Goal: Task Accomplishment & Management: Complete application form

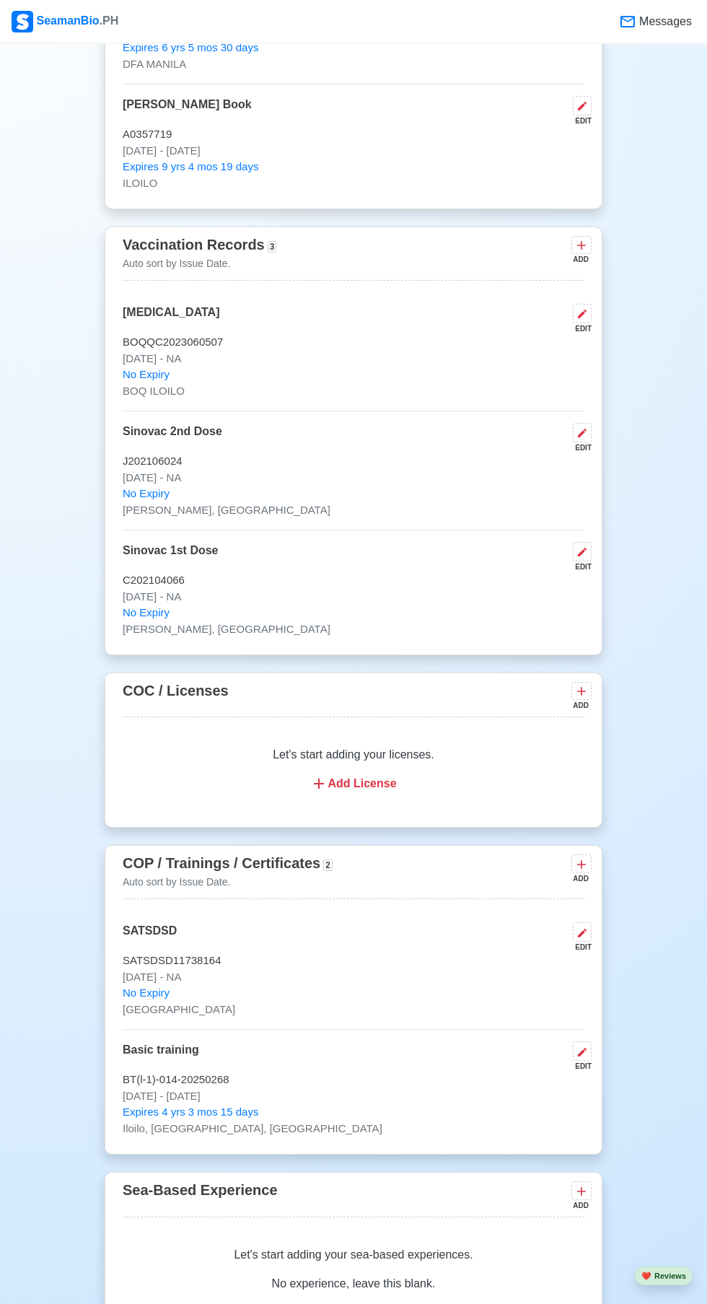
scroll to position [1337, 0]
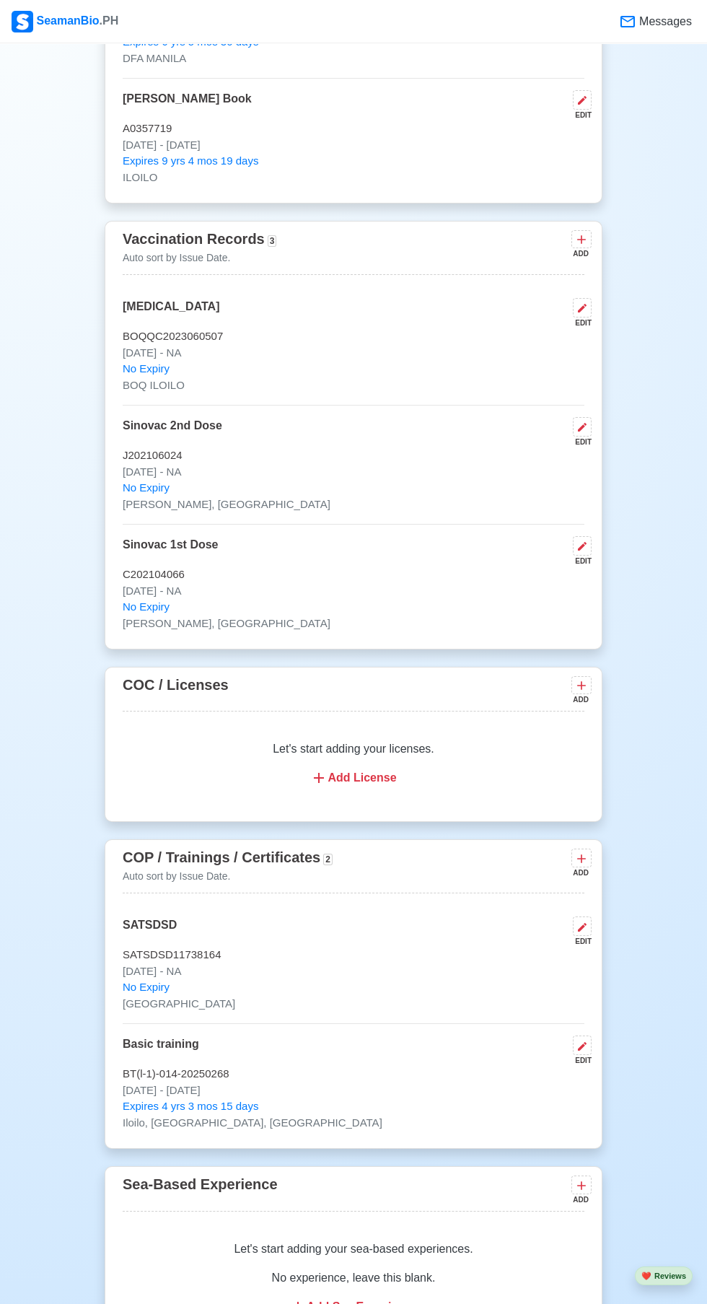
click at [582, 857] on icon at bounding box center [581, 859] width 9 height 9
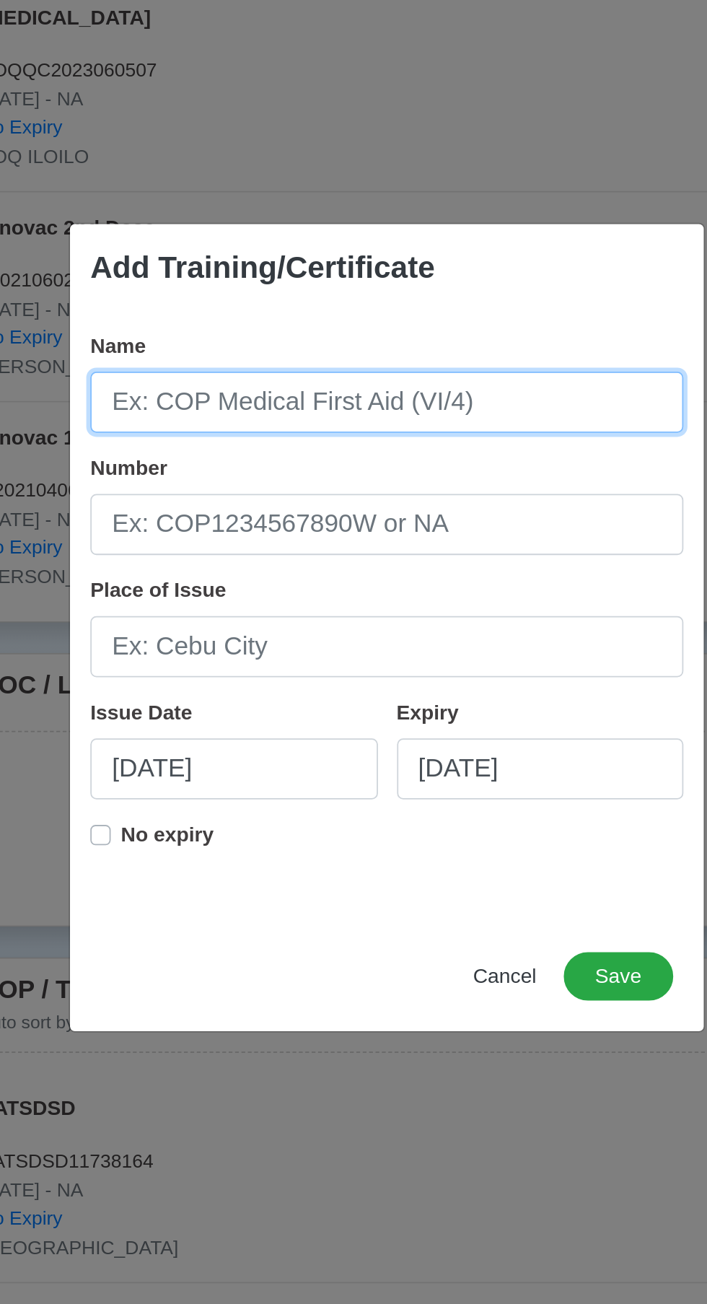
click at [449, 542] on input "Name" at bounding box center [353, 524] width 336 height 35
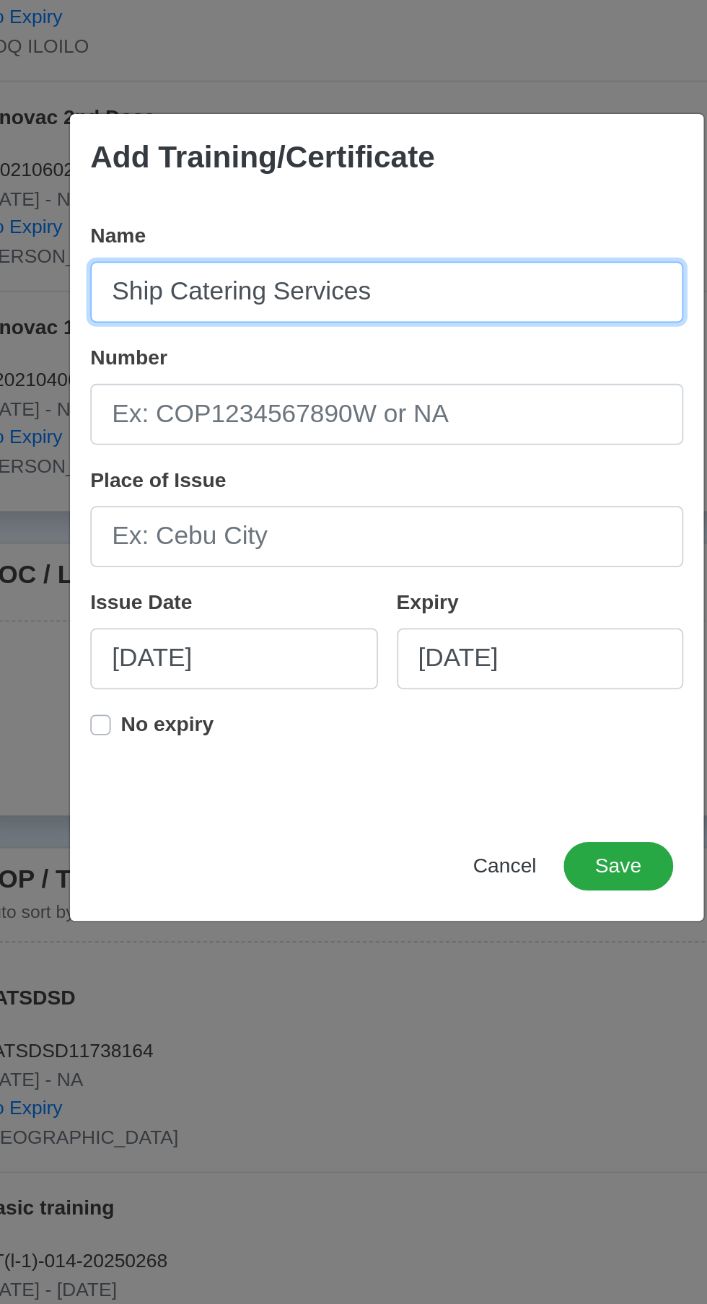
type input "Ship Catering Services"
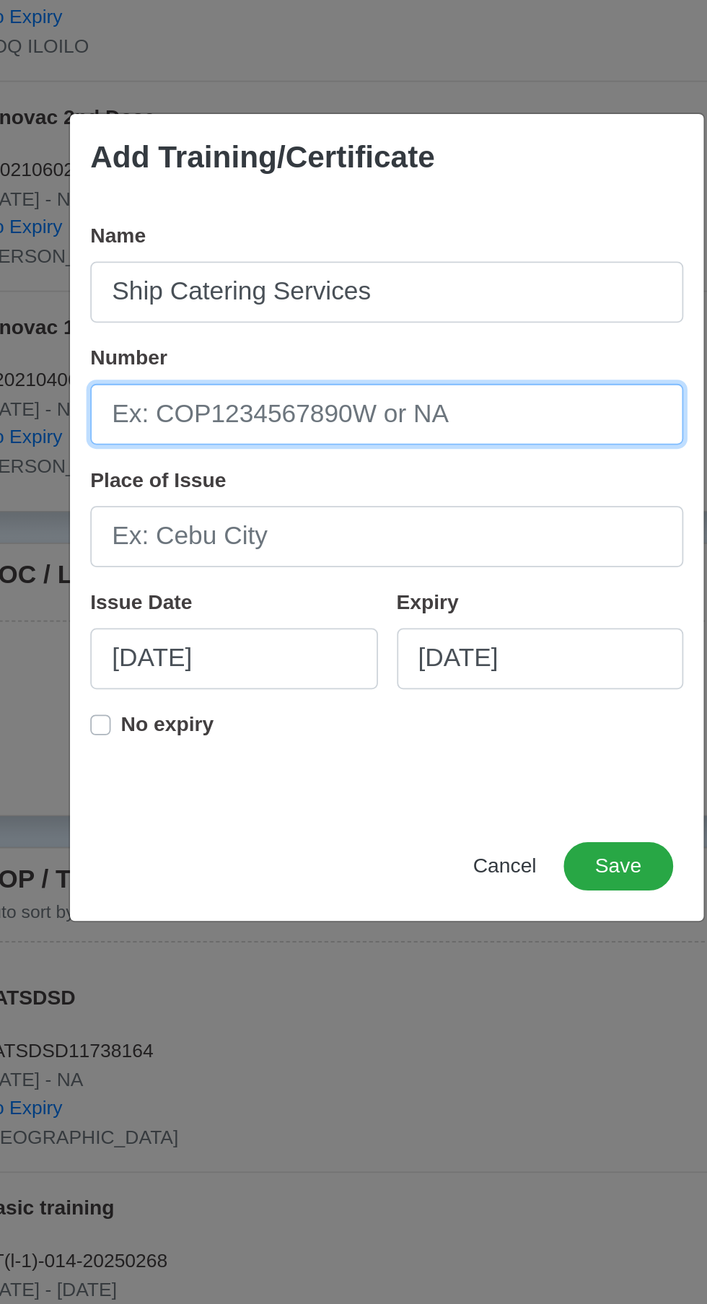
click at [252, 600] on input "Number" at bounding box center [353, 594] width 336 height 35
type input "2025-06-30-003889"
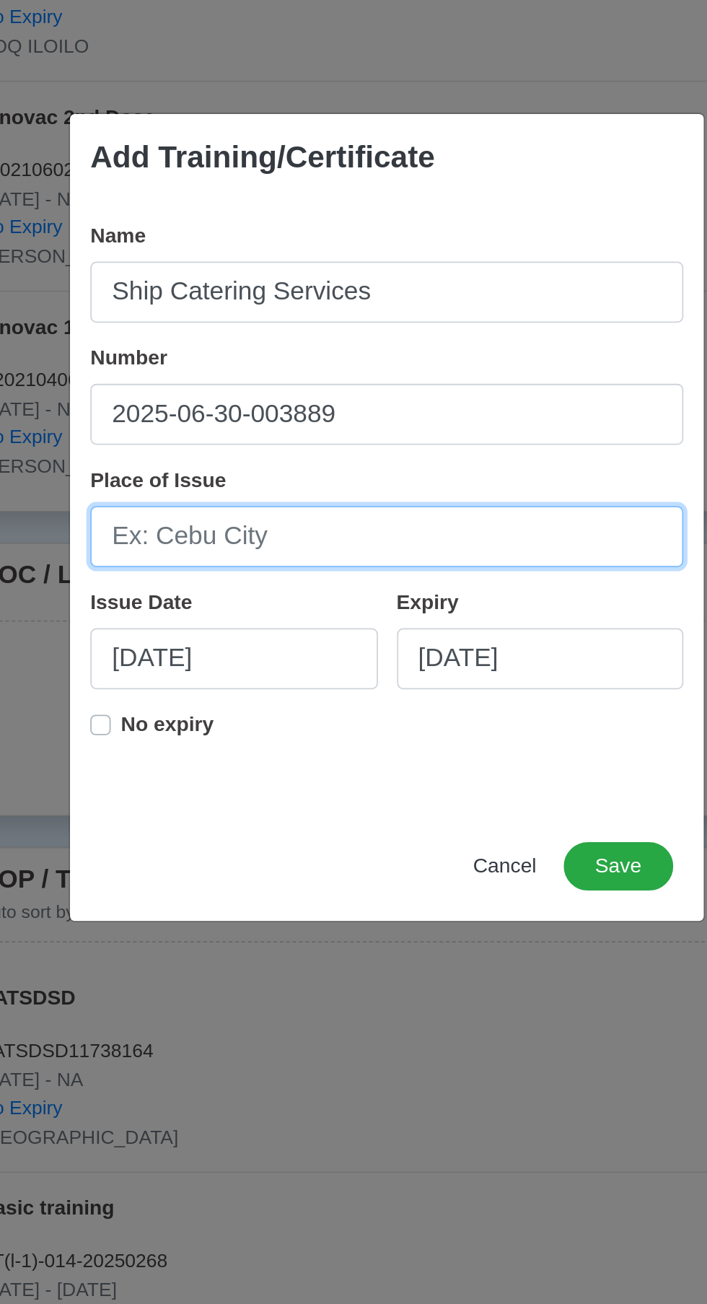
click at [237, 658] on input "Place of Issue" at bounding box center [353, 663] width 336 height 35
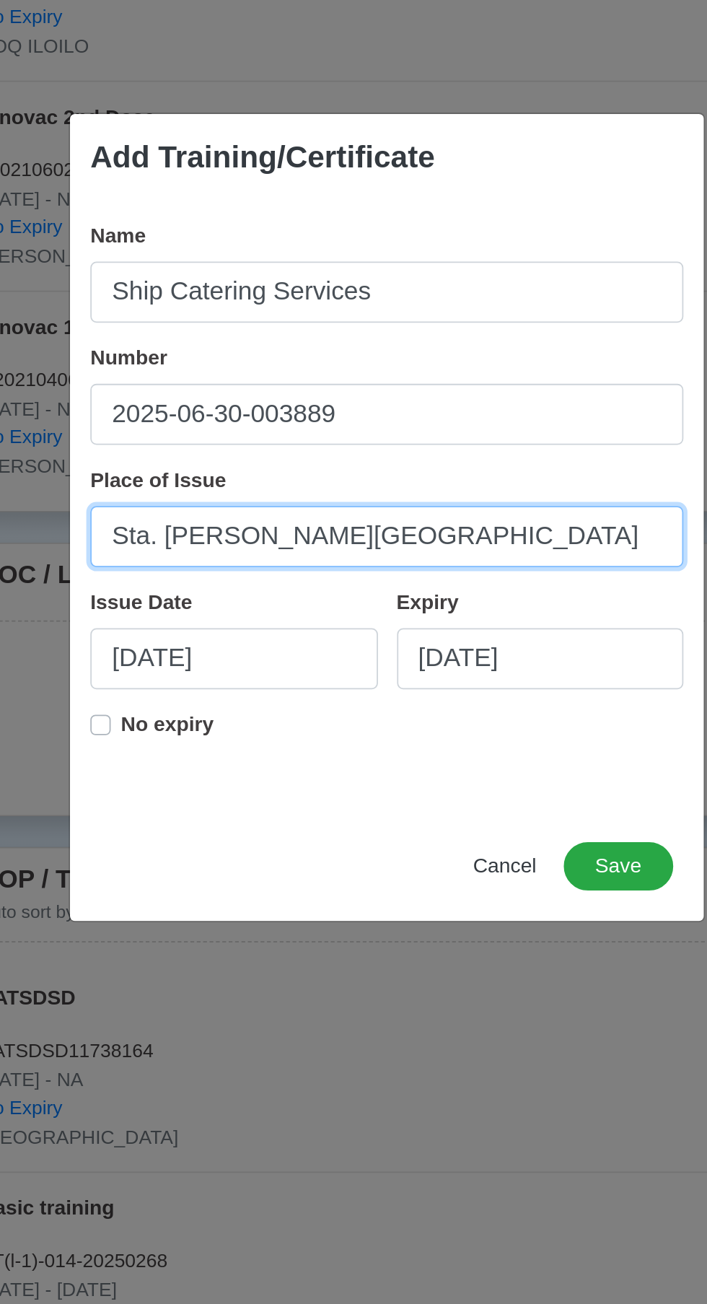
type input "Sta. [PERSON_NAME][GEOGRAPHIC_DATA]"
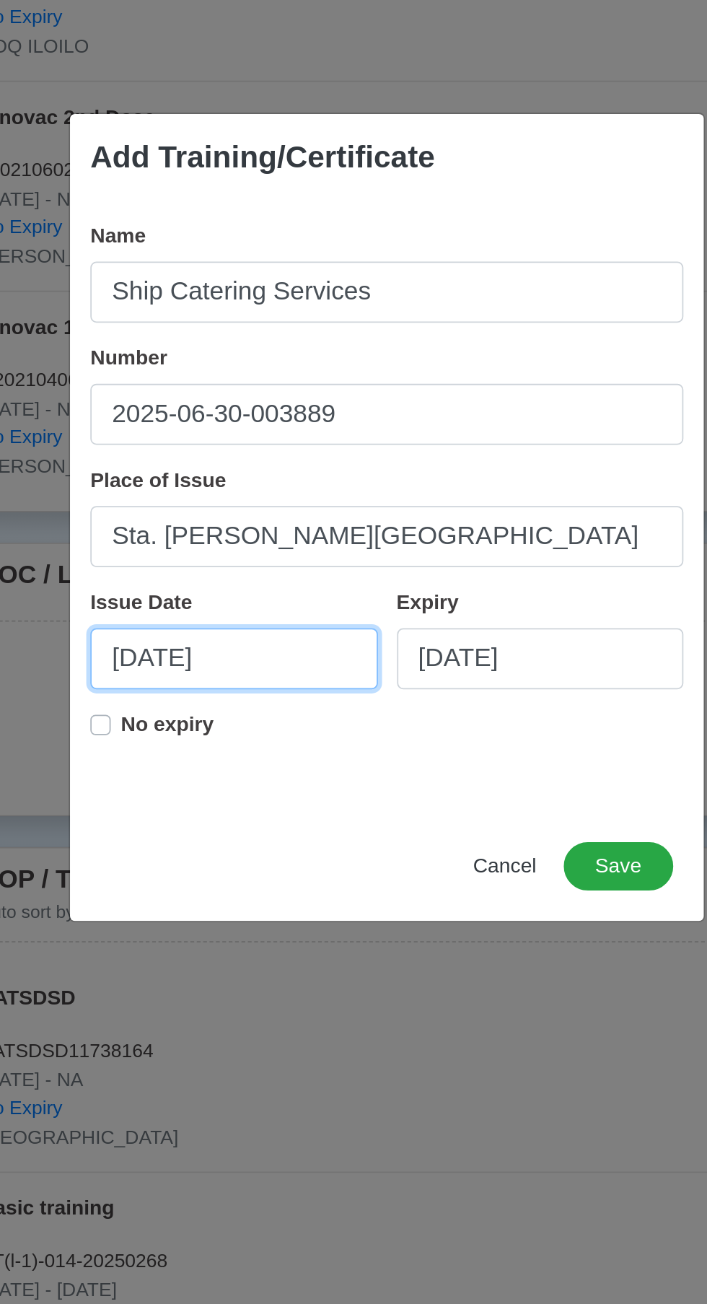
click at [230, 727] on input "[DATE]" at bounding box center [266, 732] width 163 height 35
select select "****"
select select "*******"
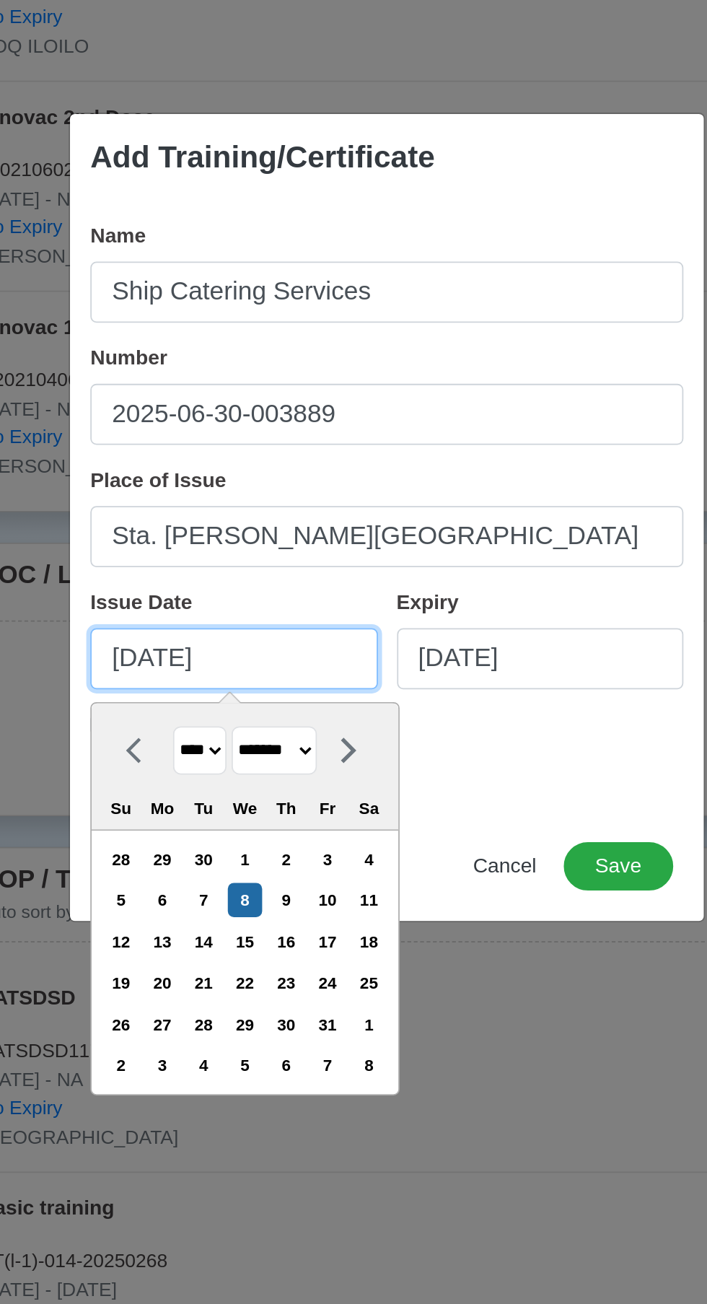
click at [243, 733] on input "[DATE]" at bounding box center [266, 732] width 163 height 35
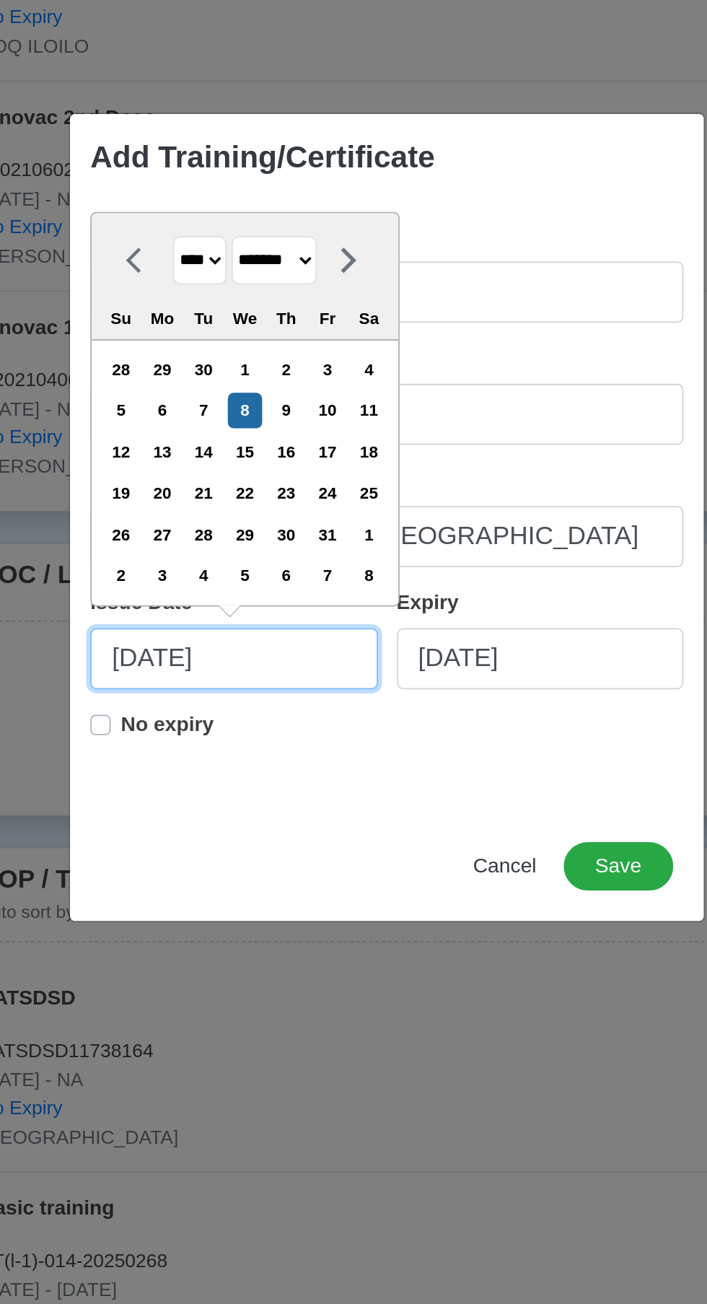
click at [234, 735] on input "[DATE]" at bounding box center [266, 732] width 163 height 35
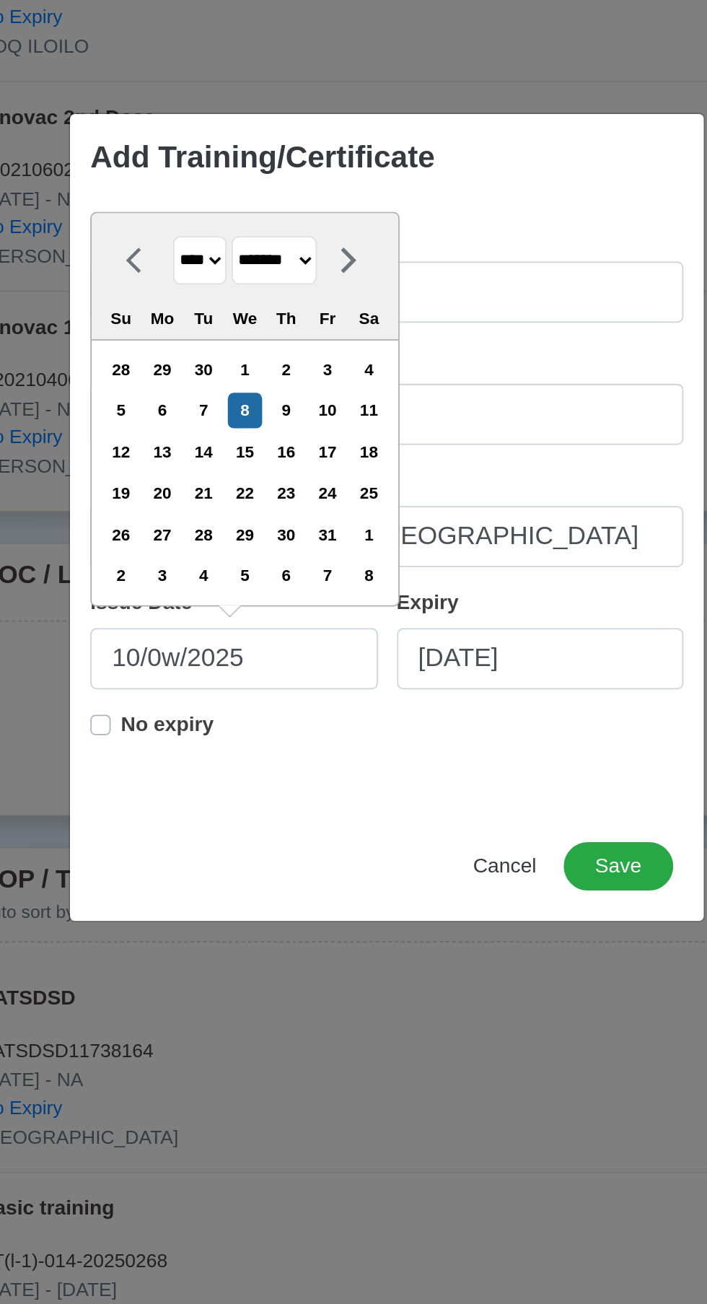
type input "[DATE]"
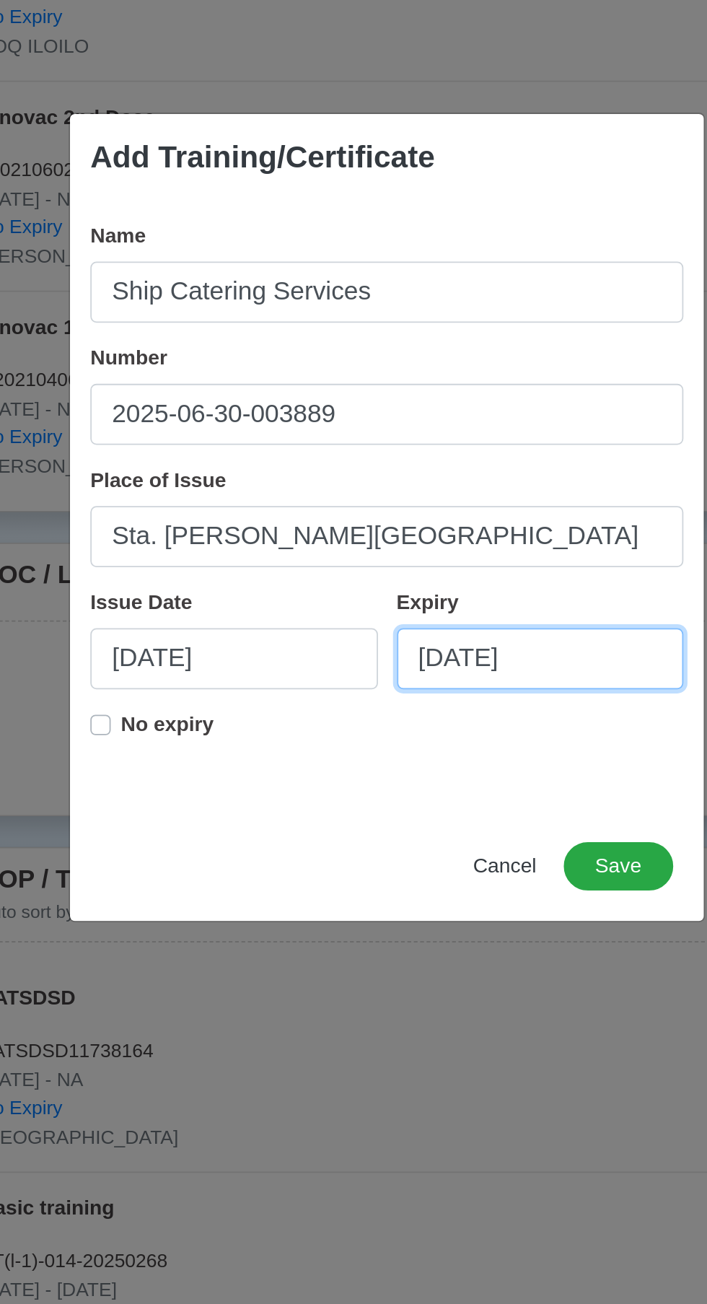
click at [411, 729] on input "[DATE]" at bounding box center [440, 732] width 163 height 35
select select "****"
select select "*******"
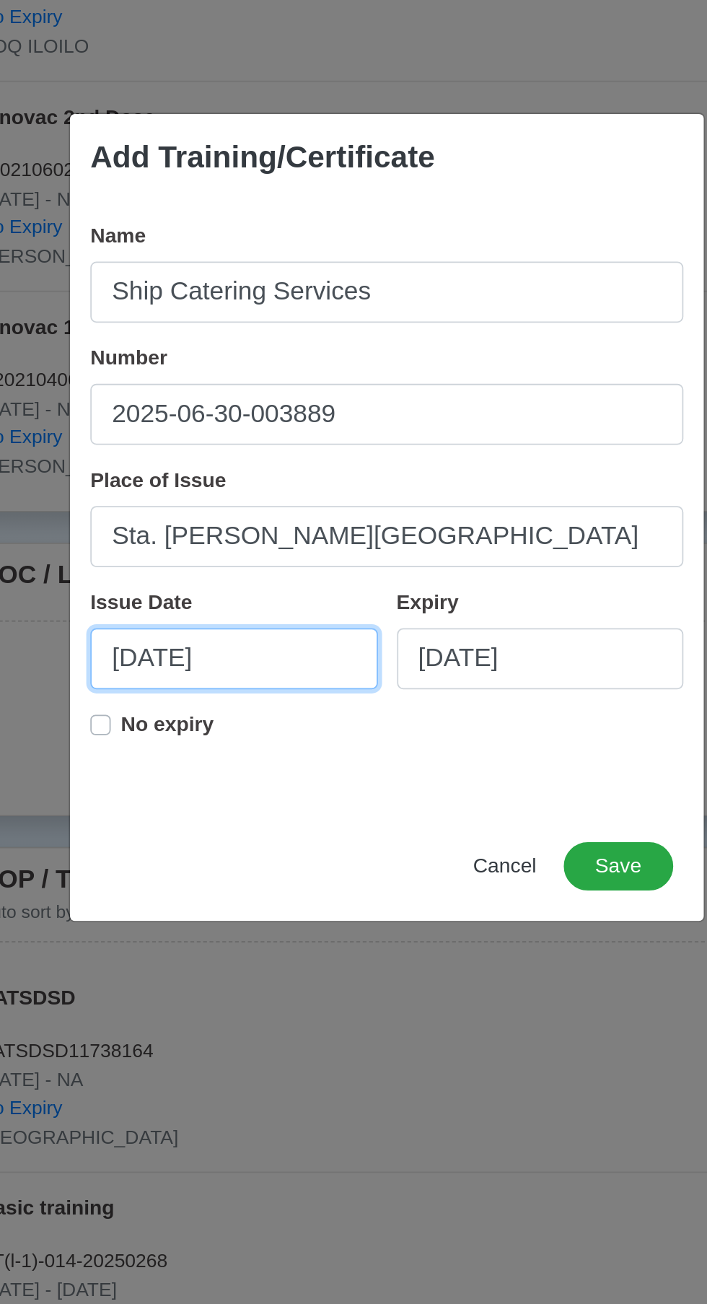
click at [236, 728] on input "[DATE]" at bounding box center [266, 732] width 163 height 35
select select "****"
select select "*******"
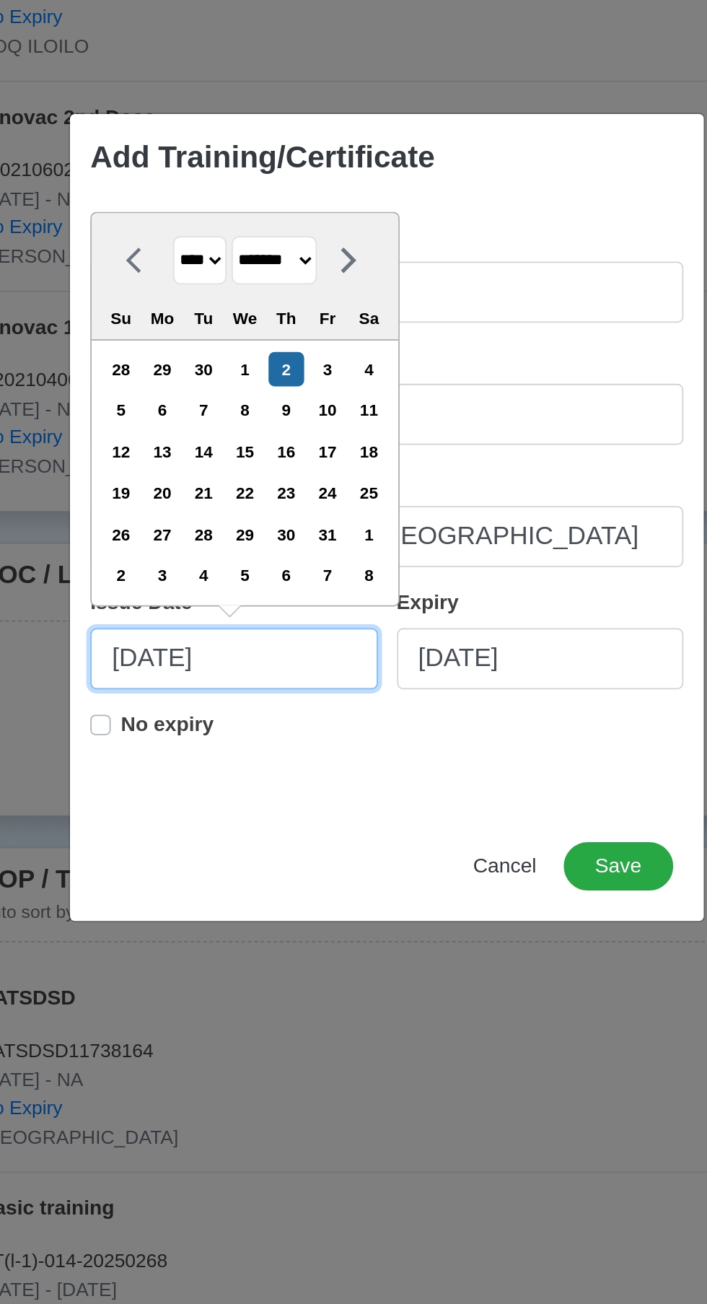
type input "[DATE]"
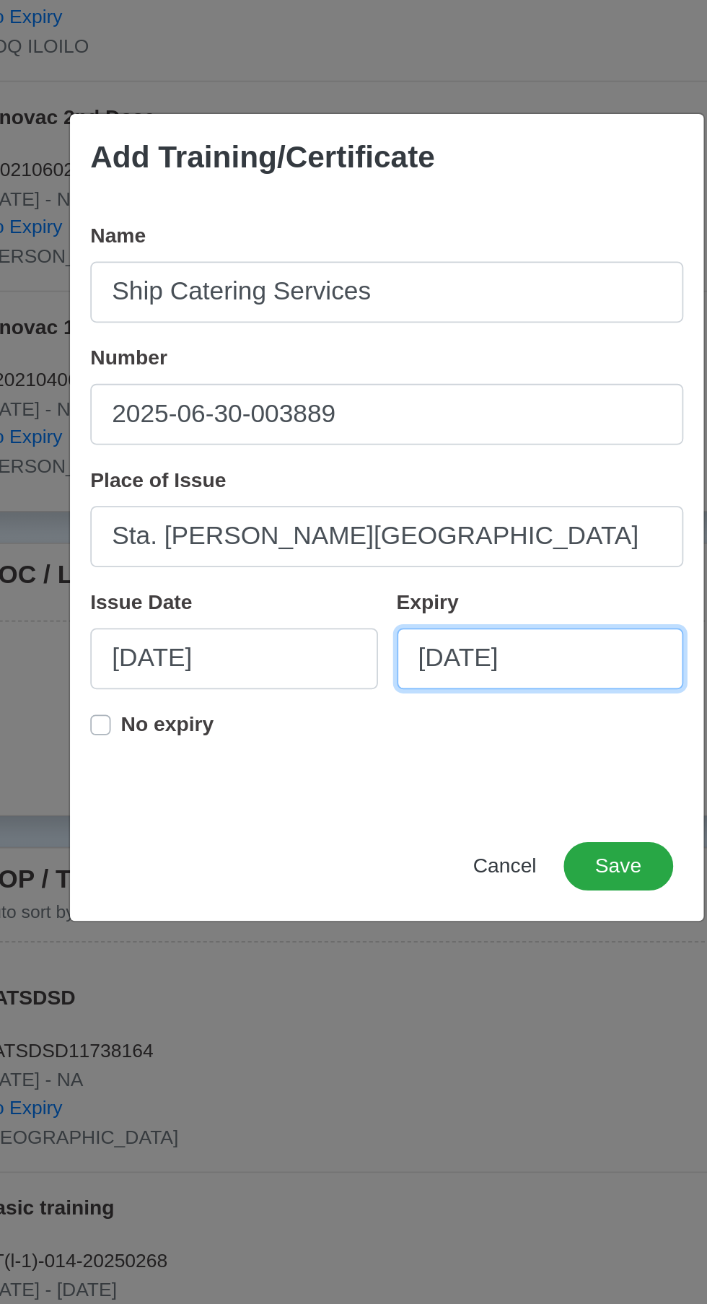
click at [407, 728] on input "[DATE]" at bounding box center [440, 732] width 163 height 35
select select "****"
select select "*******"
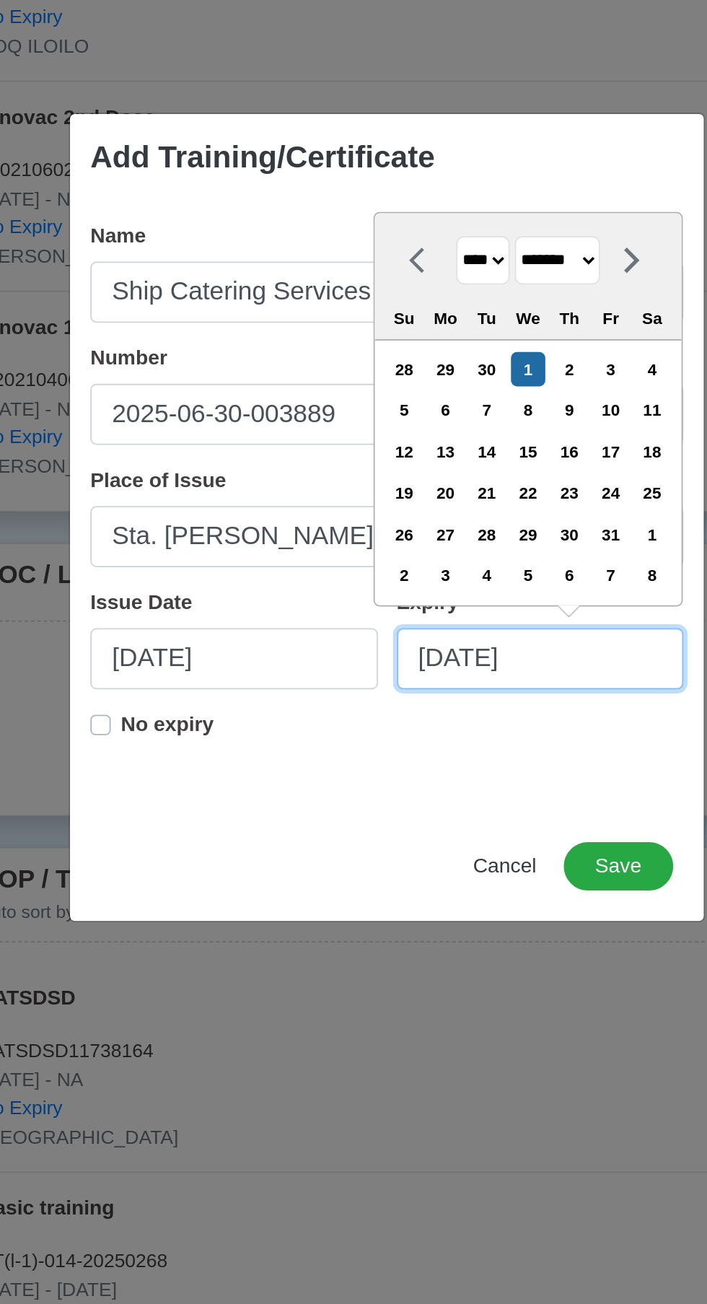
click at [479, 726] on input "[DATE]" at bounding box center [440, 732] width 163 height 35
type input "[DATE]"
select select "****"
type input "[DATE]"
select select "****"
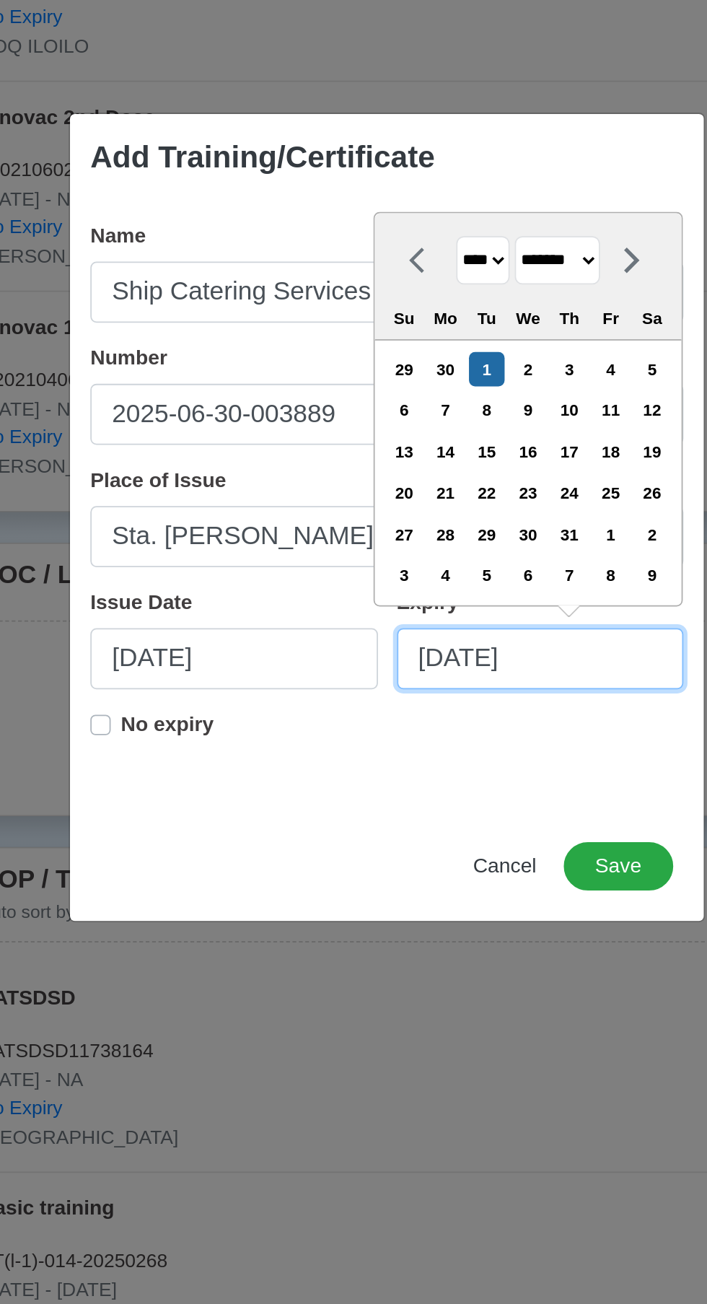
type input "[DATE]"
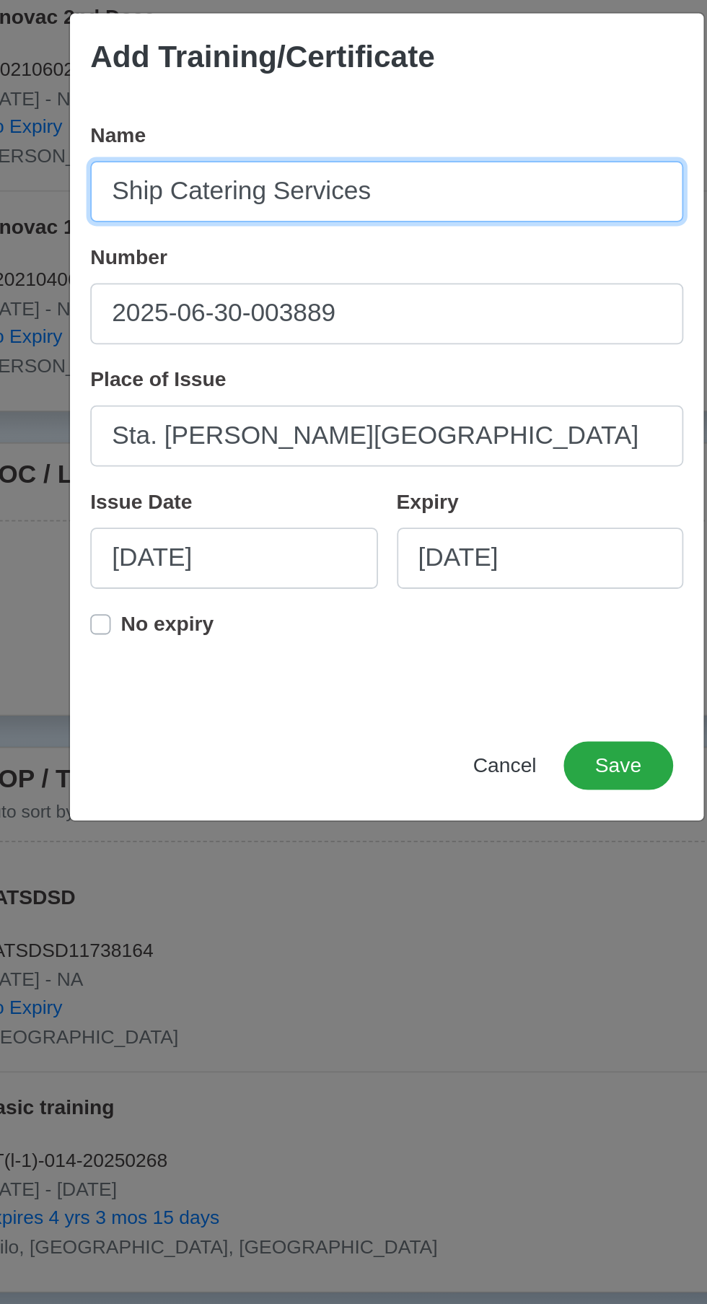
click at [357, 542] on input "Ship Catering Services" at bounding box center [353, 524] width 336 height 35
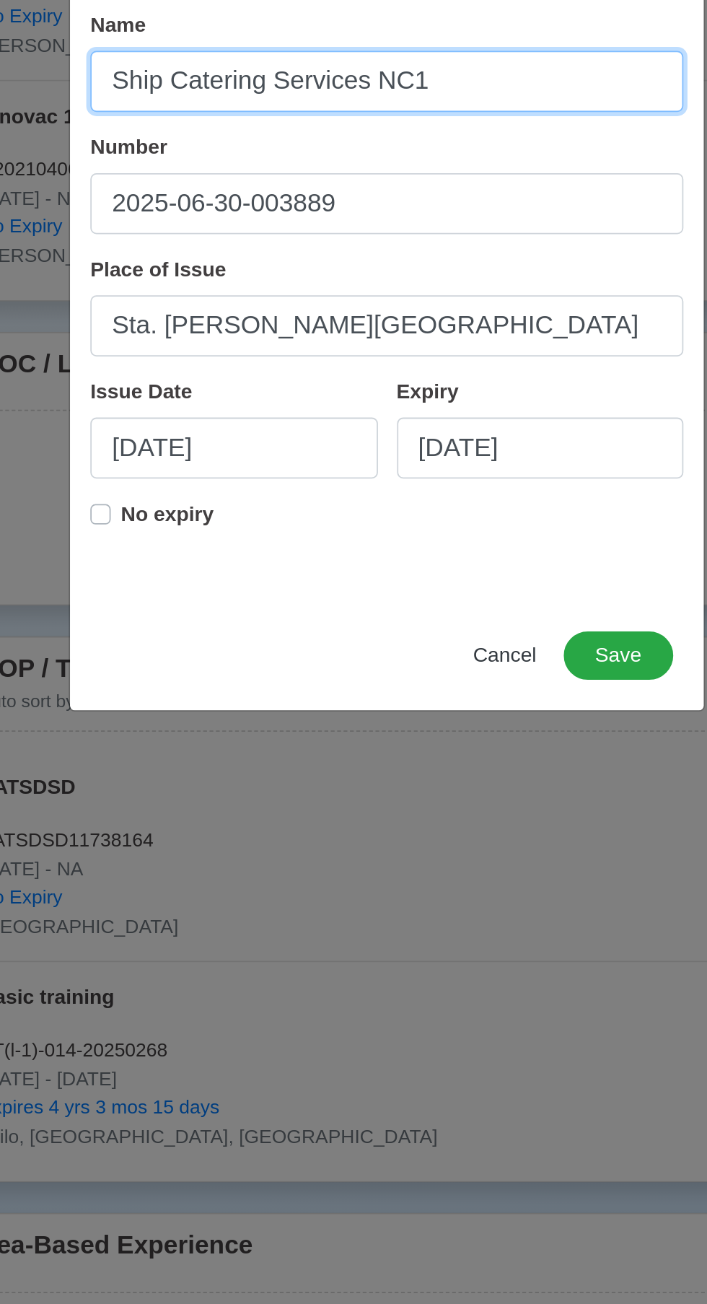
type input "Ship Catering Services NC1"
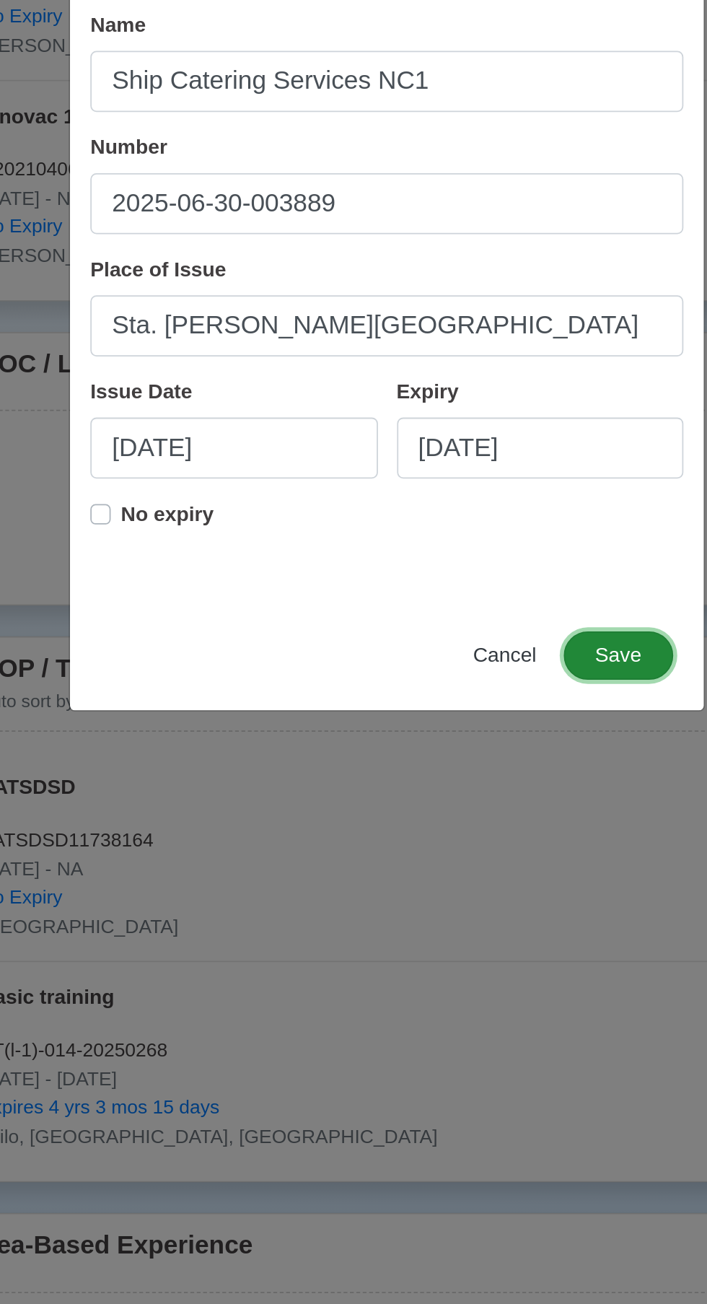
click at [488, 853] on button "Save" at bounding box center [485, 850] width 62 height 27
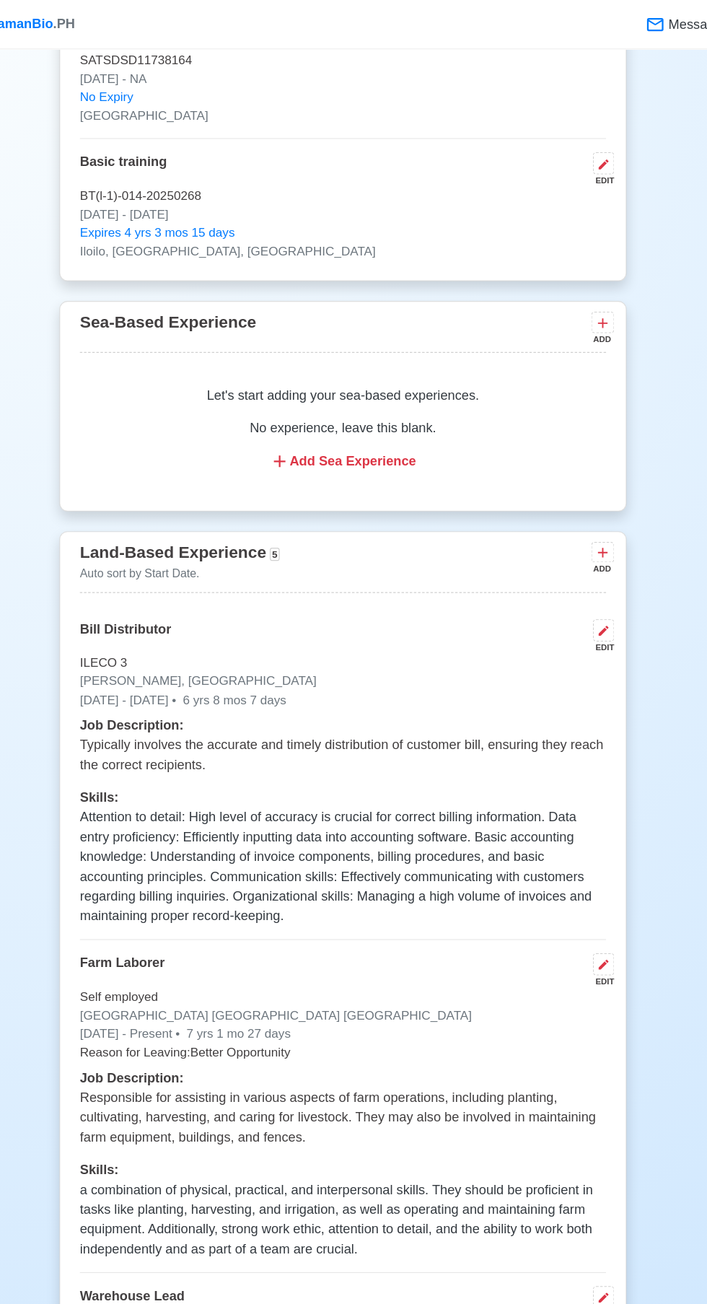
scroll to position [0, 0]
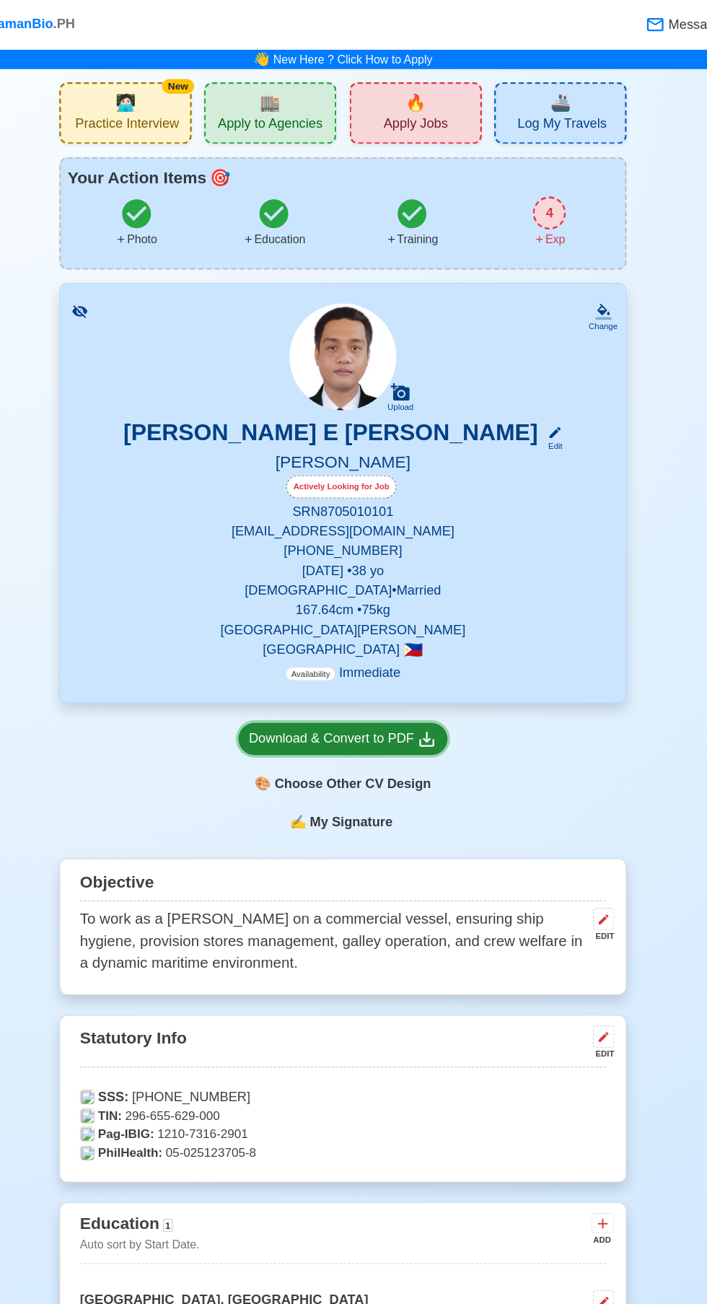
click at [333, 647] on div "Download & Convert to PDF" at bounding box center [353, 649] width 165 height 18
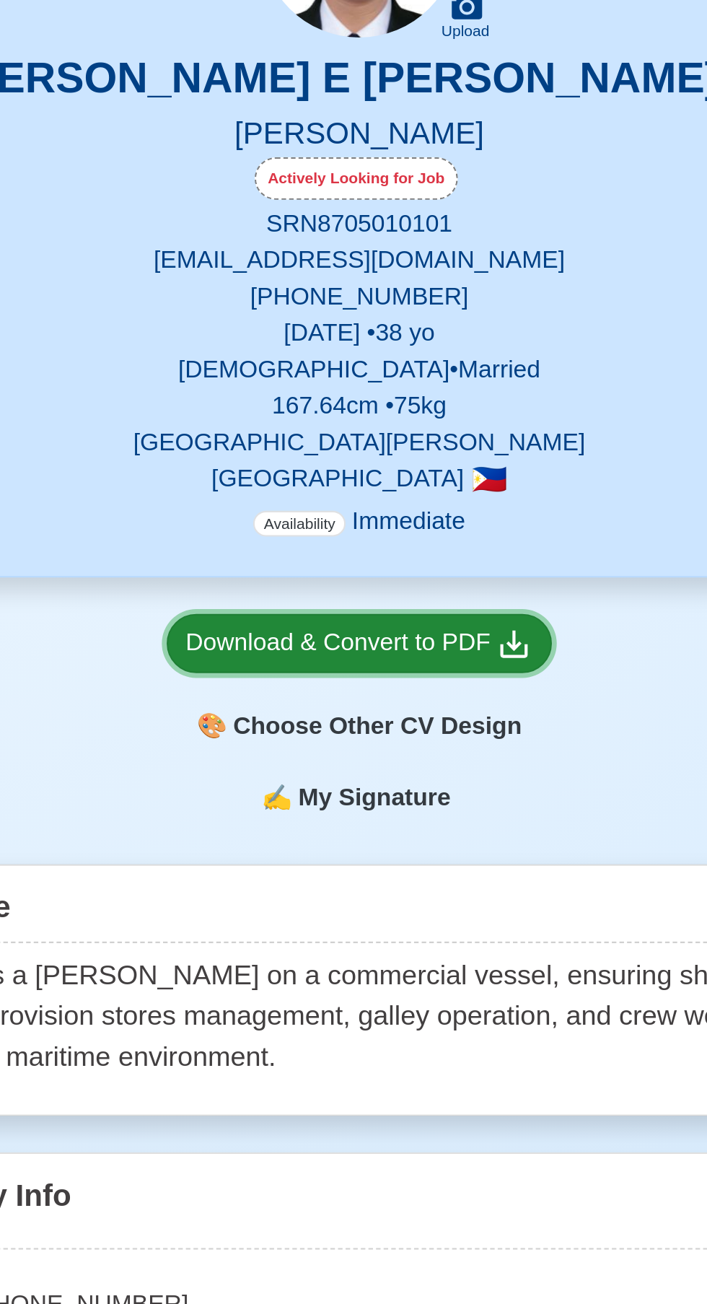
click at [328, 644] on div "Download & Convert to PDF" at bounding box center [353, 649] width 165 height 18
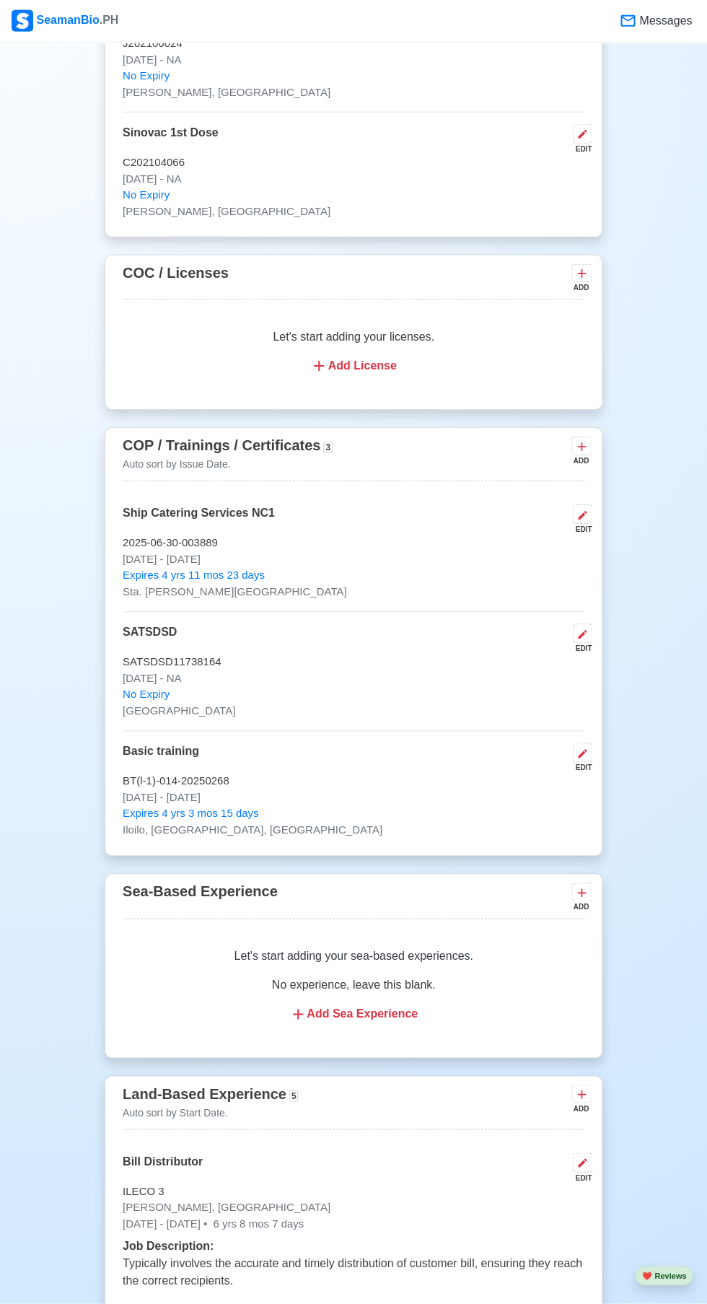
scroll to position [1766, 0]
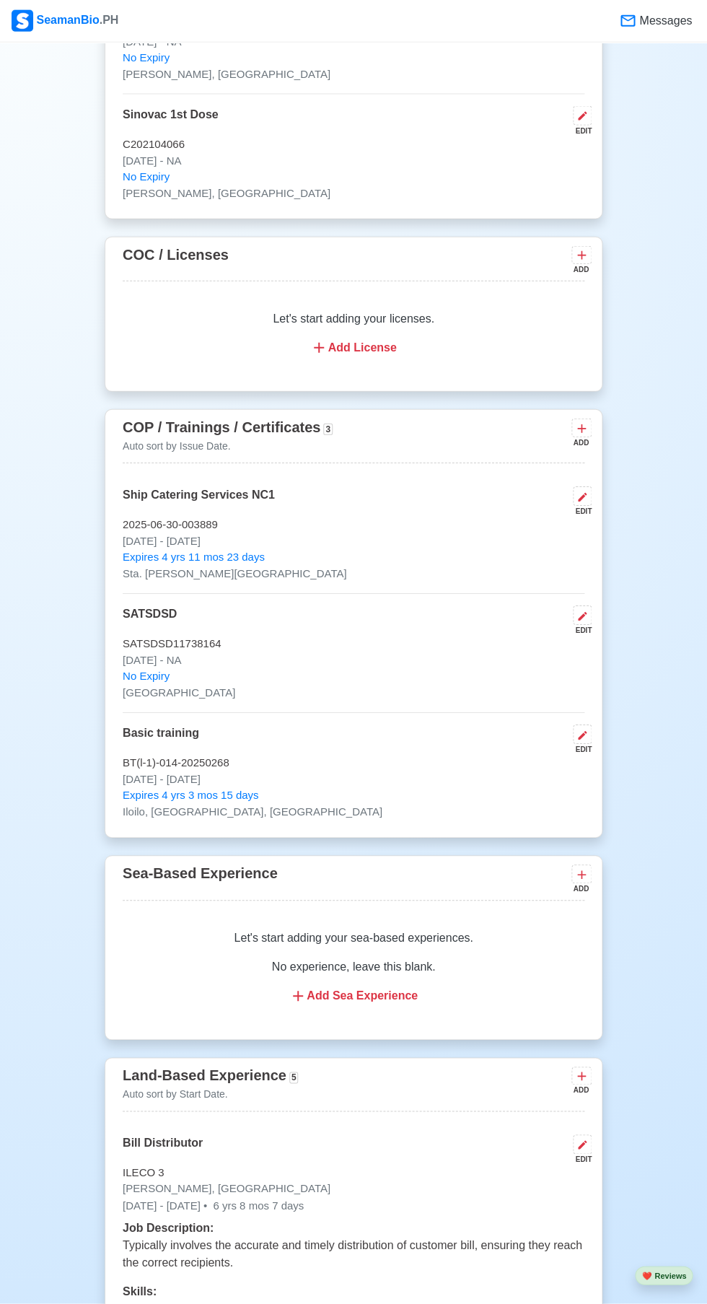
click at [582, 428] on icon at bounding box center [581, 429] width 9 height 9
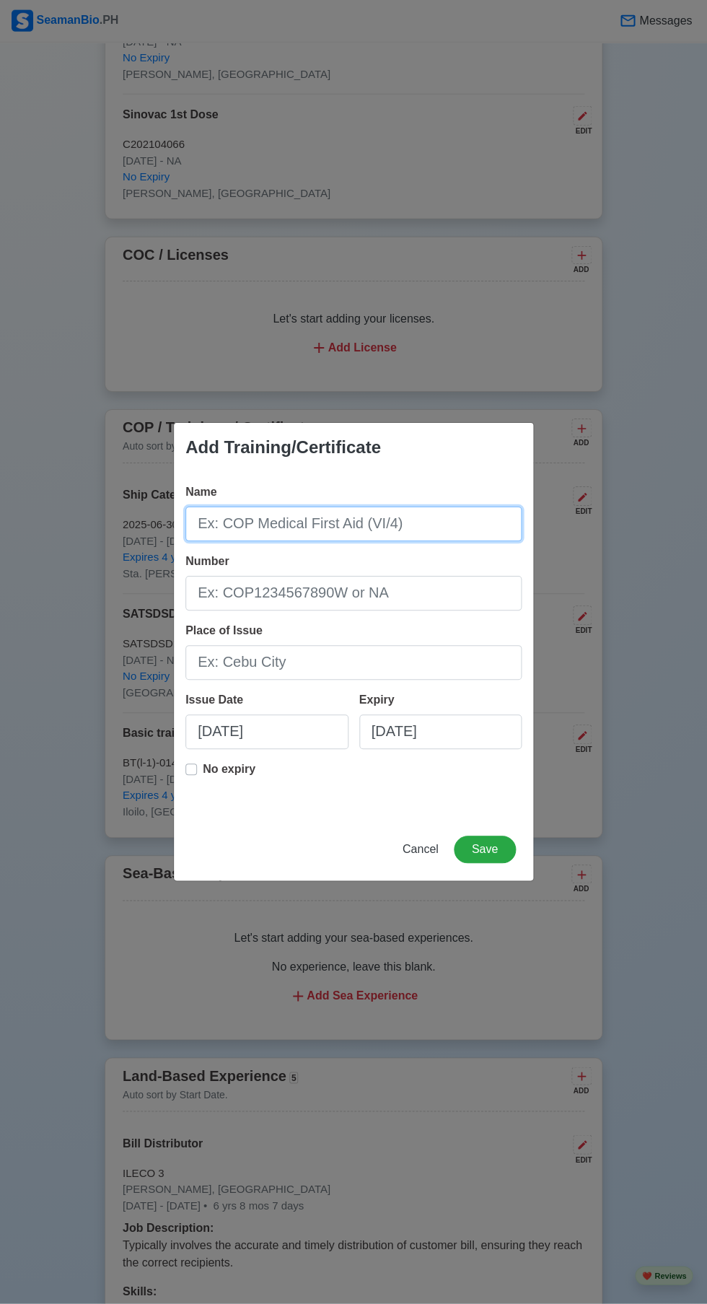
click at [271, 529] on input "Name" at bounding box center [353, 524] width 336 height 35
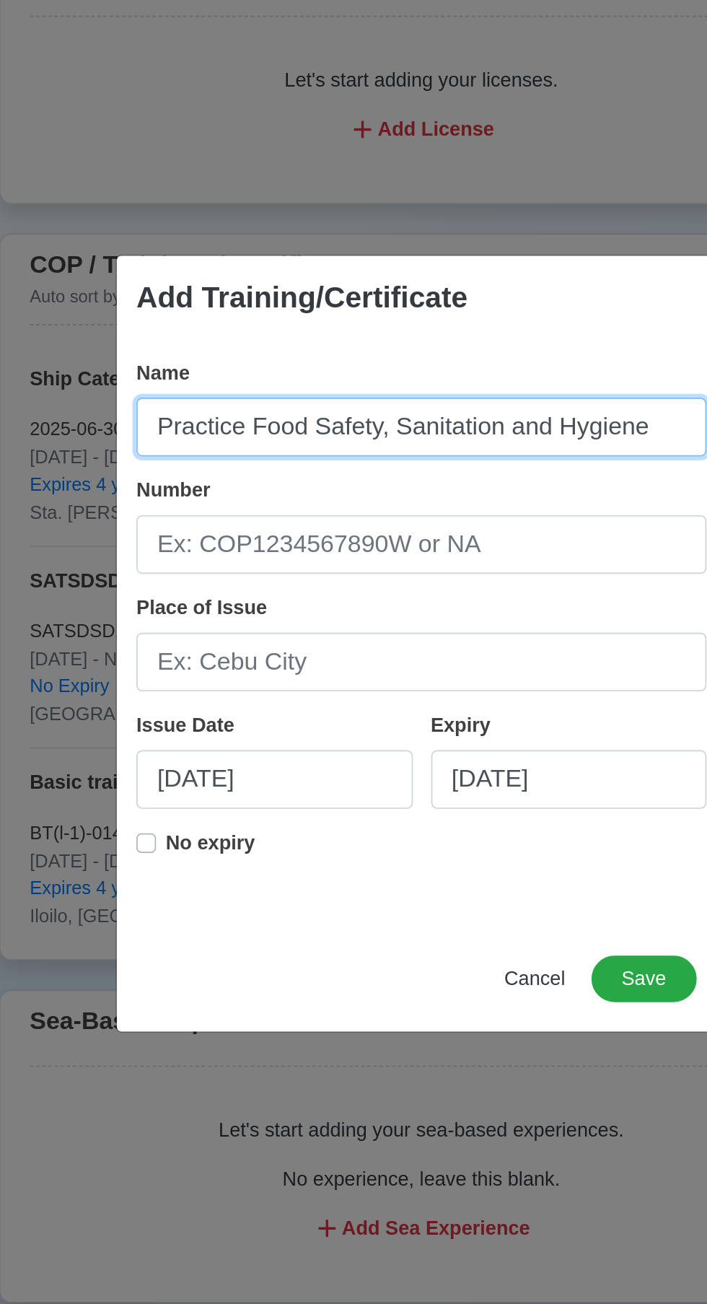
type input "Practice Food Safety, Sanitation and Hygiene"
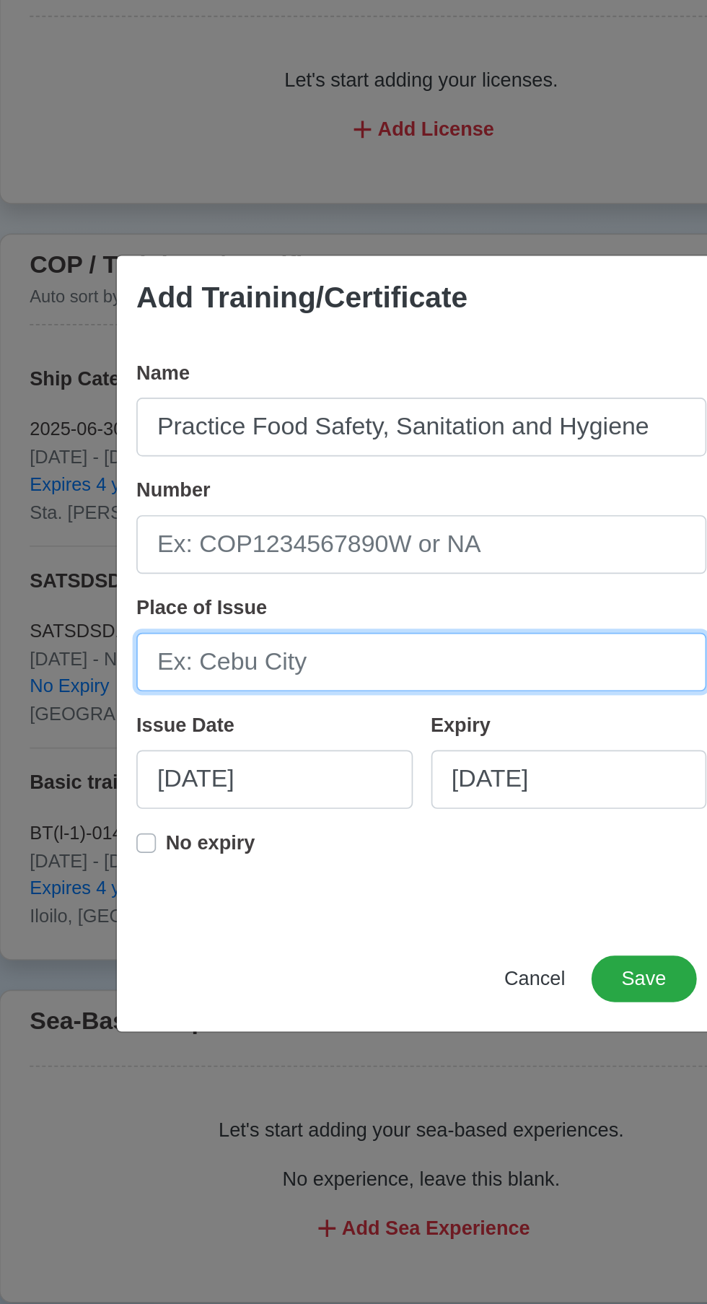
click at [233, 669] on input "Place of Issue" at bounding box center [353, 663] width 336 height 35
type input "Sta. [PERSON_NAME][GEOGRAPHIC_DATA]"
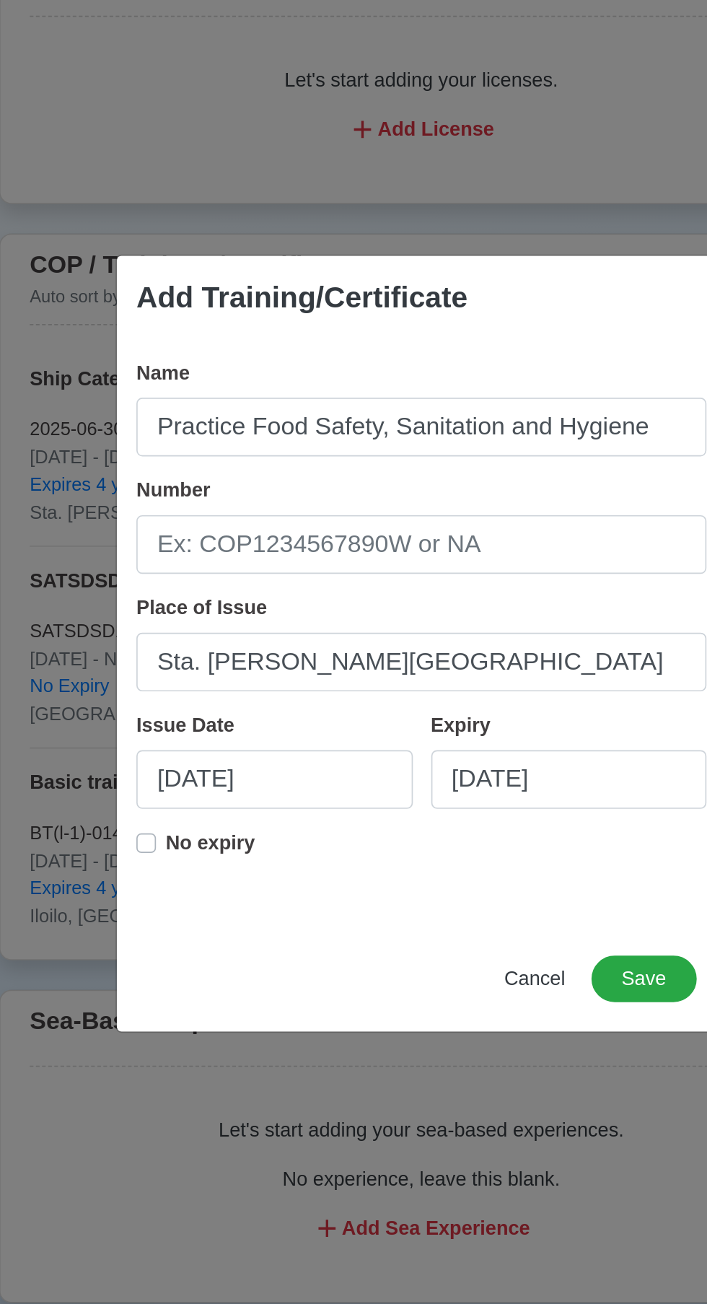
click at [203, 774] on label "No expiry" at bounding box center [229, 775] width 53 height 29
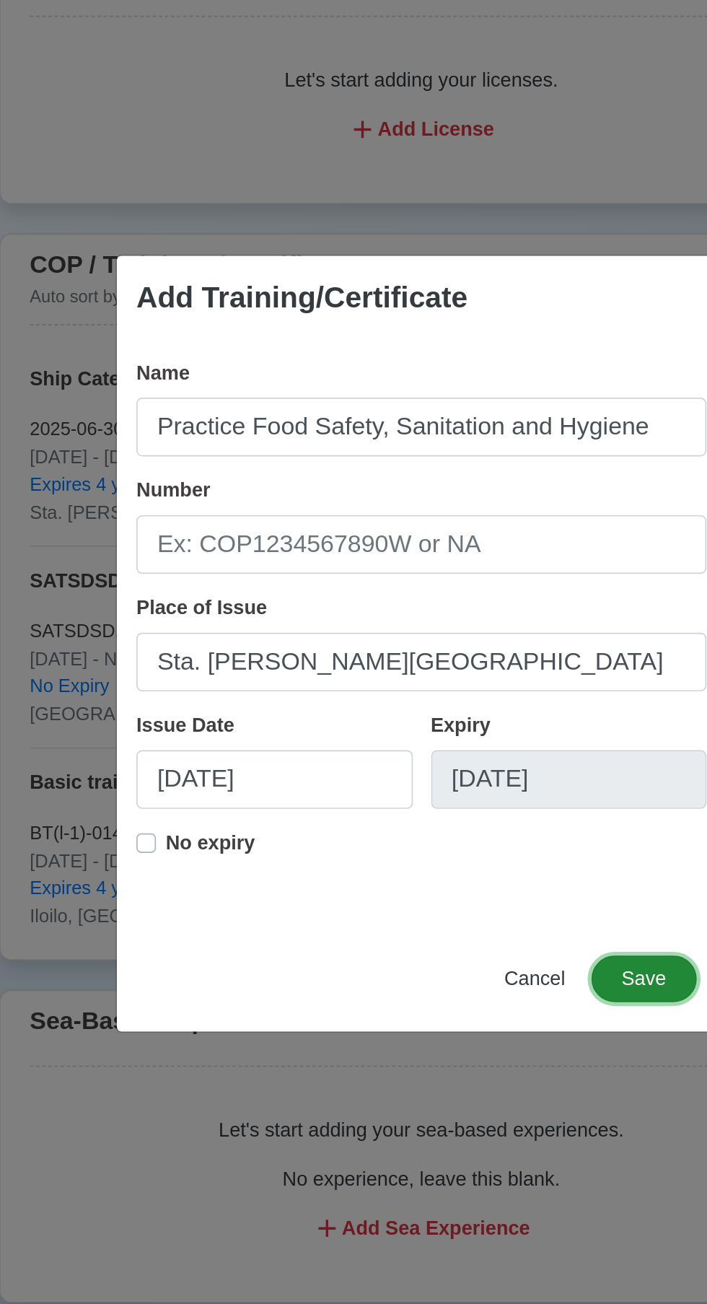
click at [483, 849] on button "Save" at bounding box center [485, 850] width 62 height 27
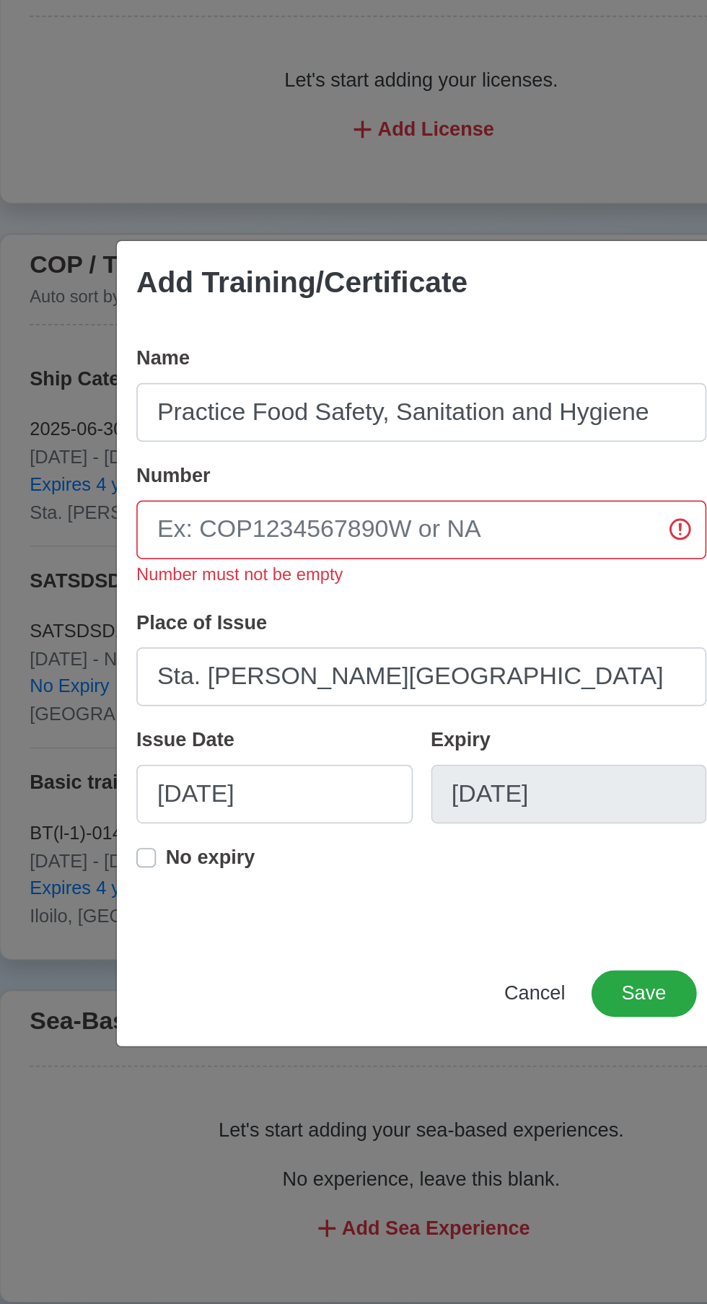
click at [203, 779] on label "No expiry" at bounding box center [229, 784] width 53 height 29
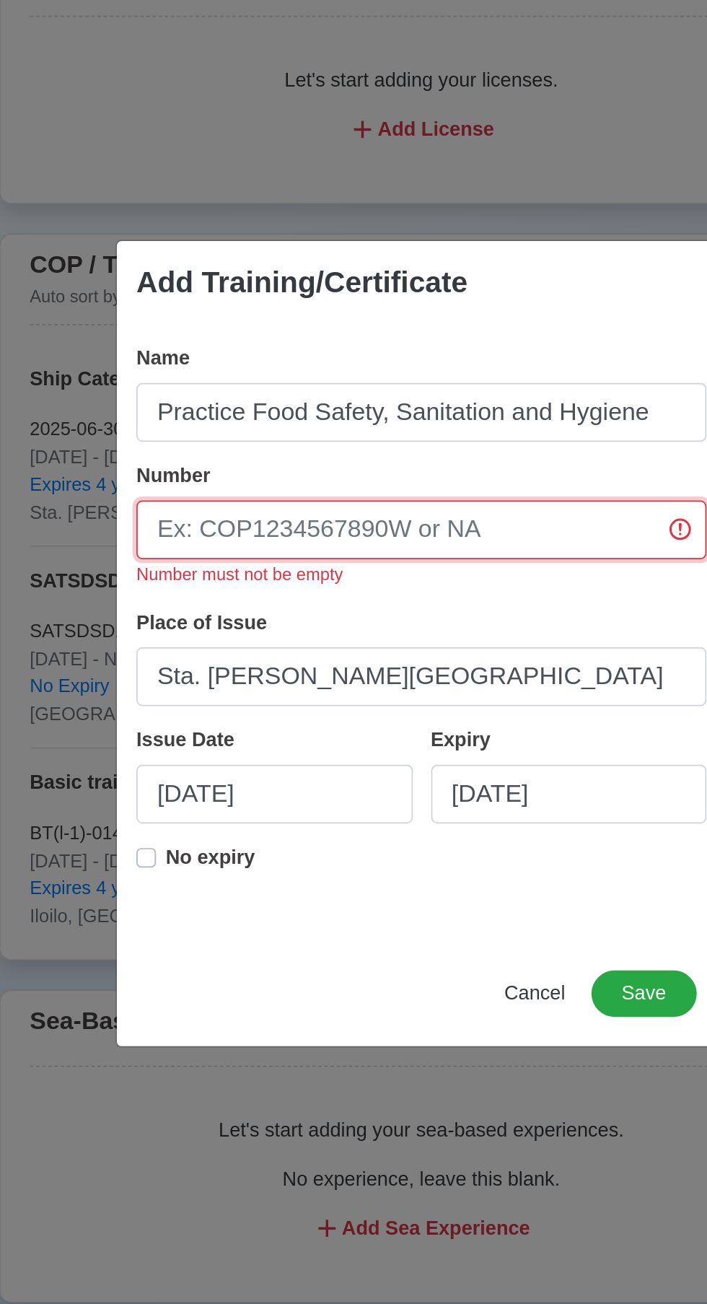
click at [450, 581] on input "Number" at bounding box center [353, 585] width 336 height 35
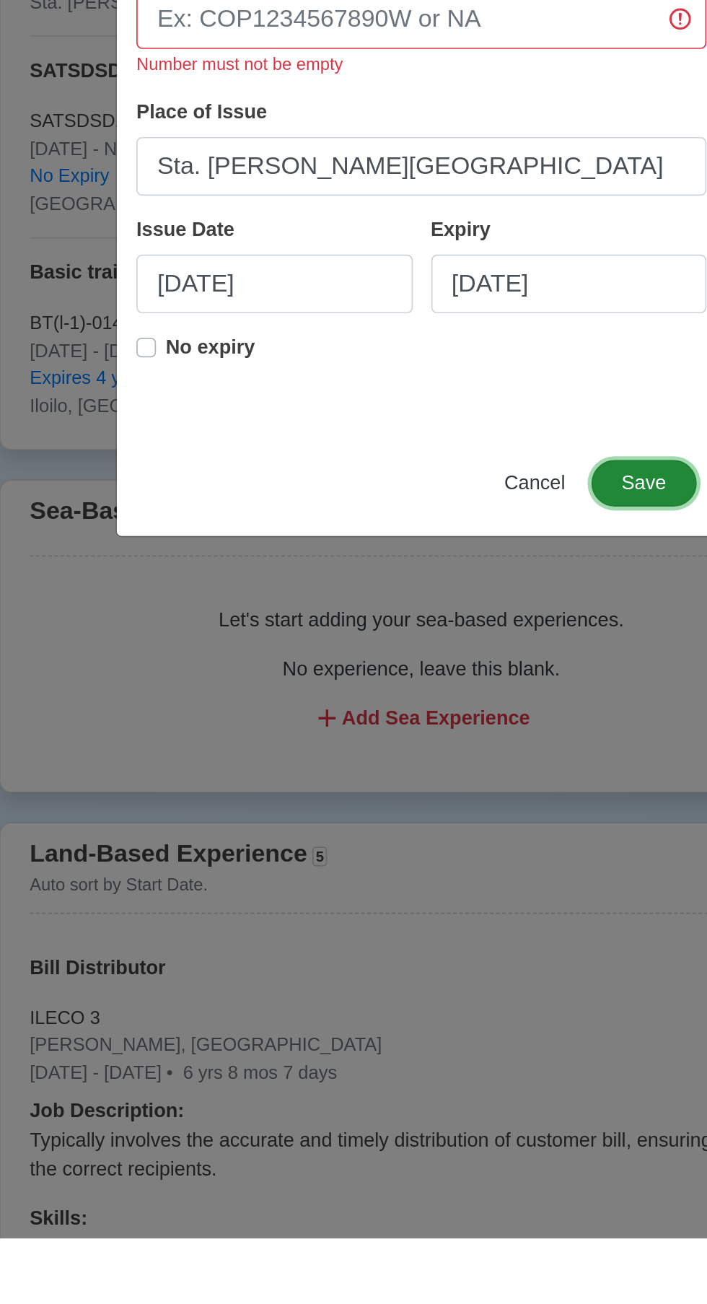
click at [489, 867] on button "Save" at bounding box center [485, 858] width 62 height 27
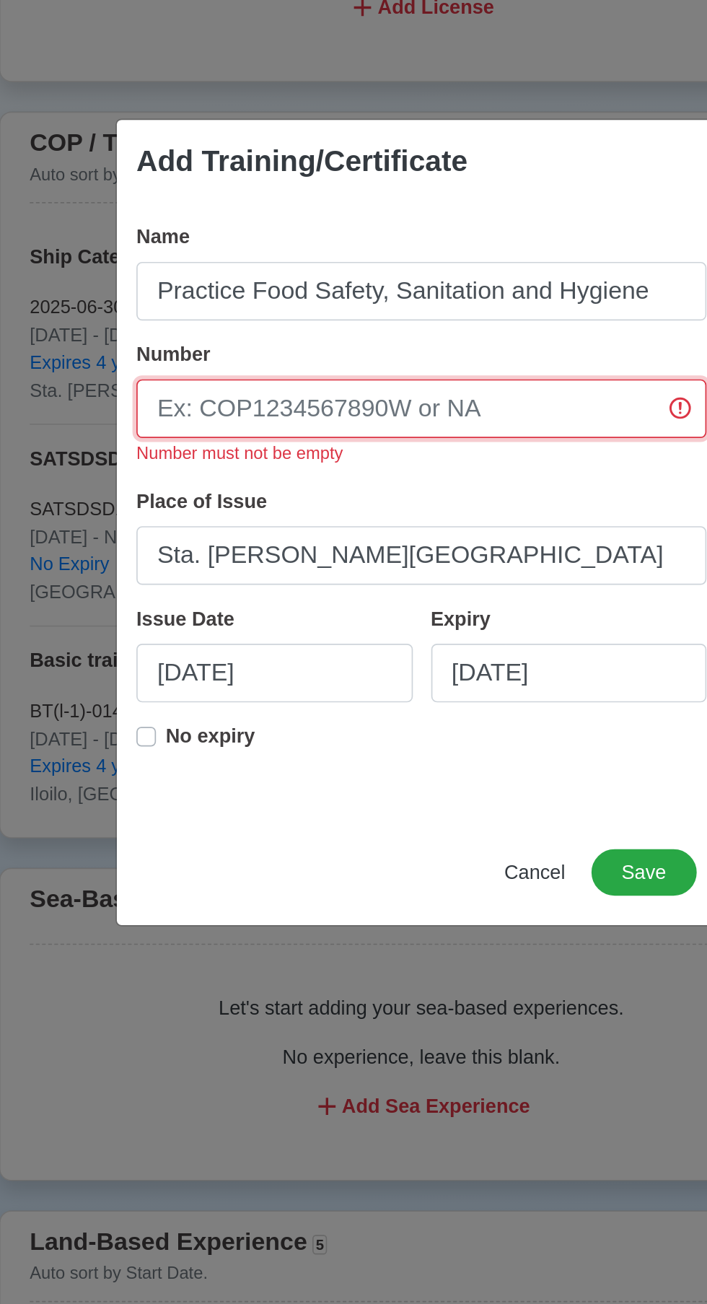
click at [235, 577] on input "Number" at bounding box center [353, 585] width 336 height 35
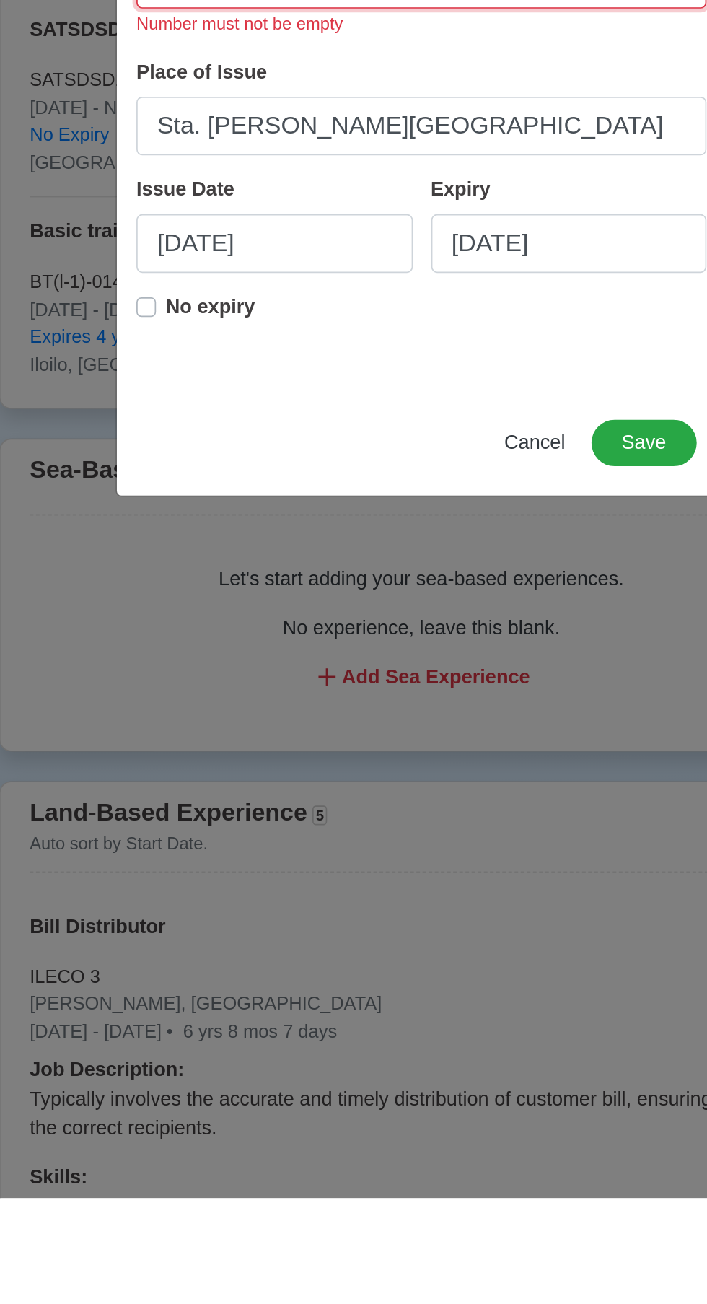
type input "01"
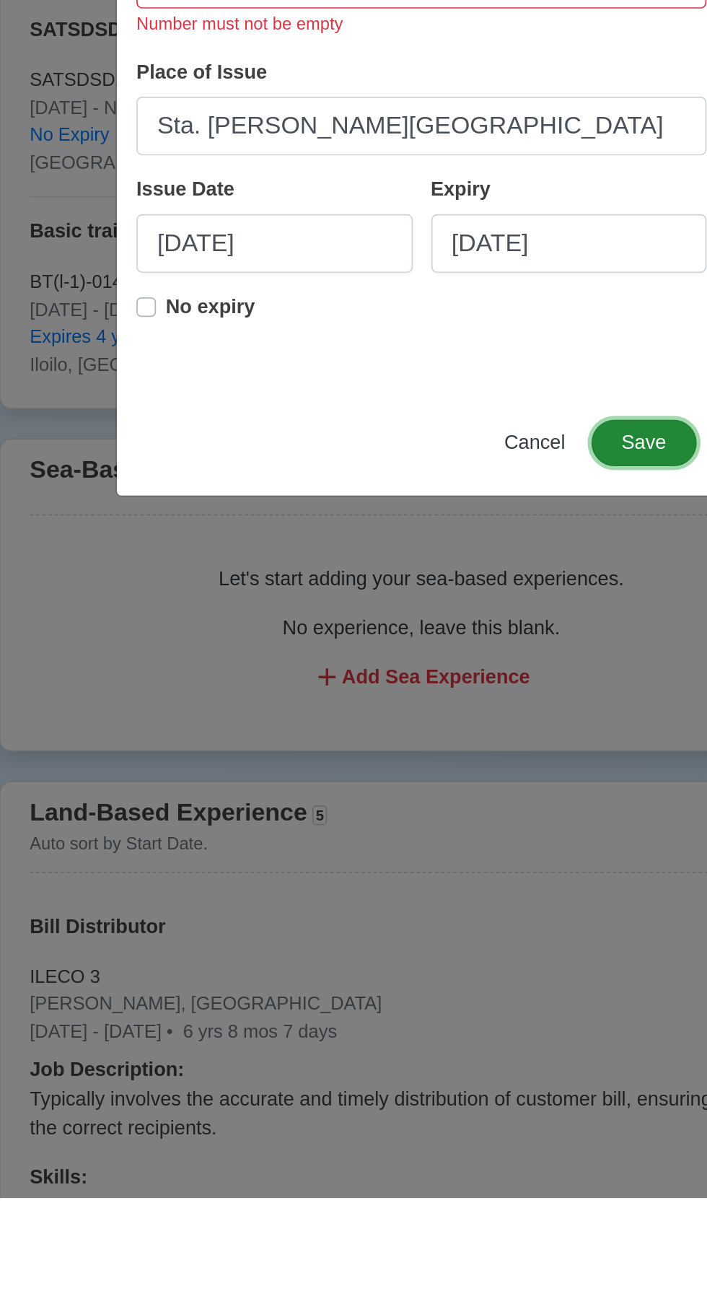
click at [486, 863] on button "Save" at bounding box center [485, 858] width 62 height 27
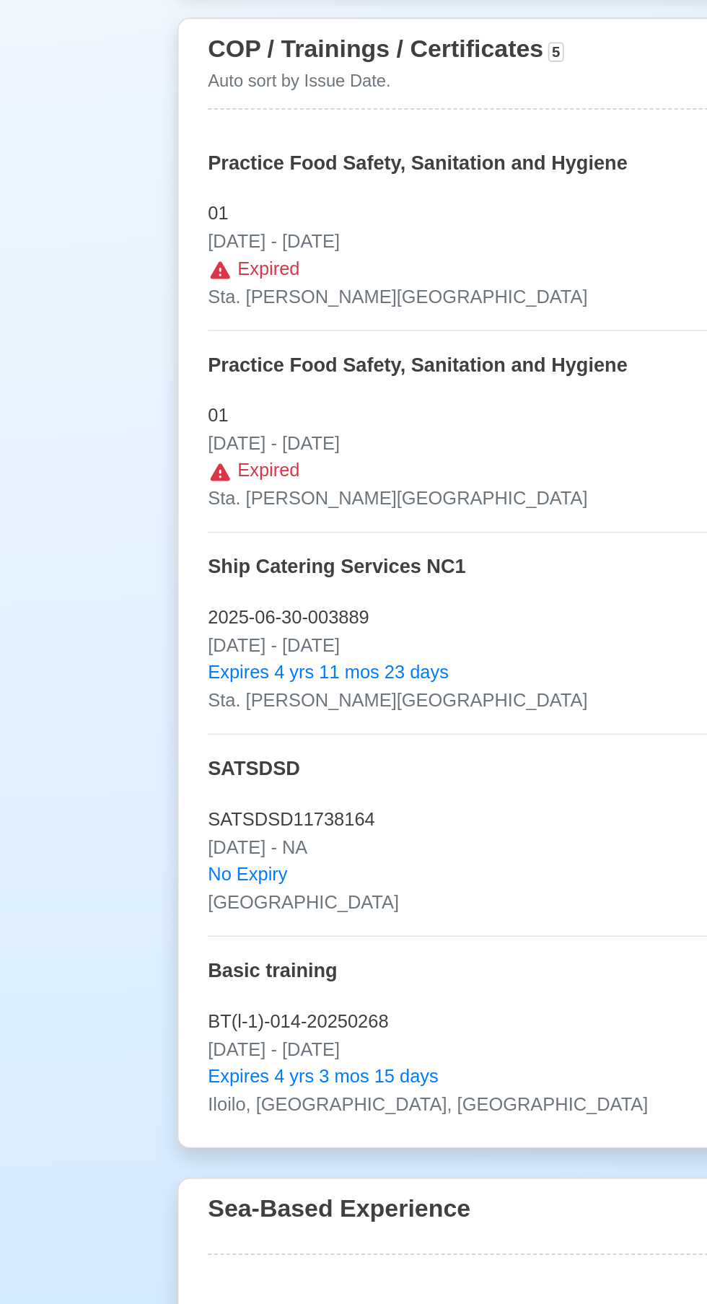
scroll to position [1804, 0]
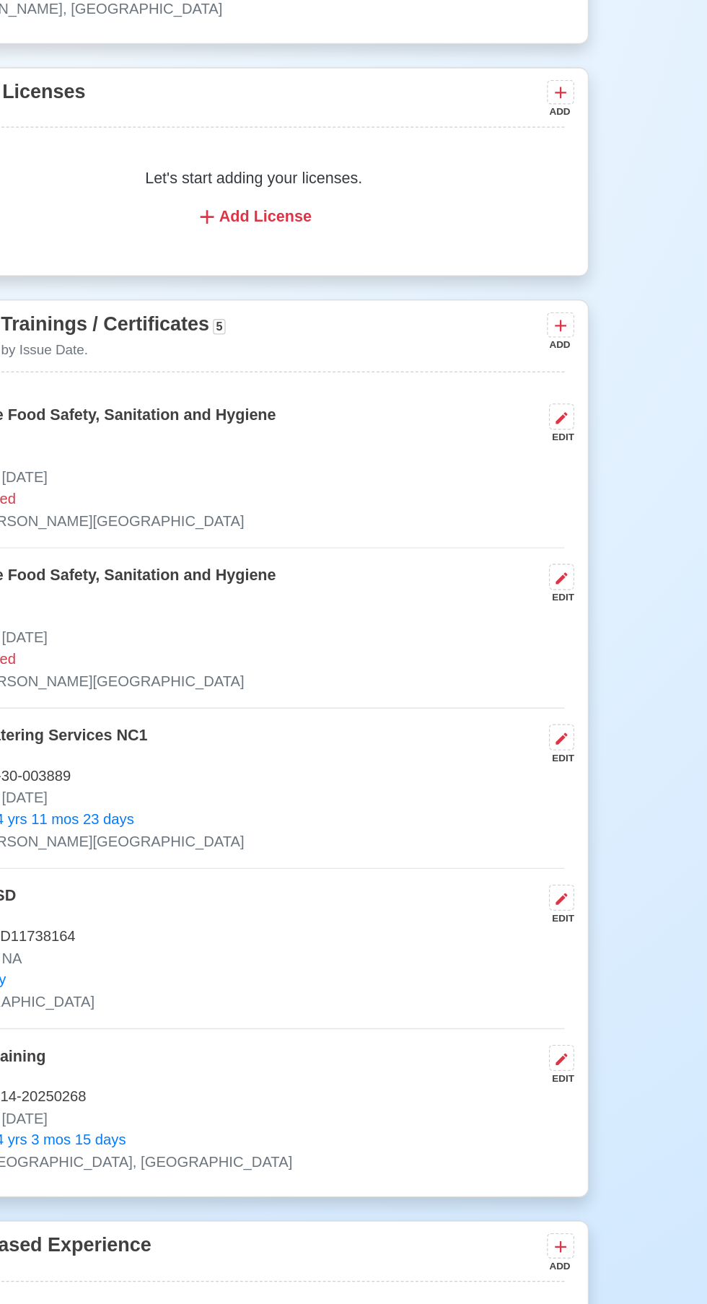
click at [577, 461] on icon at bounding box center [583, 460] width 12 height 12
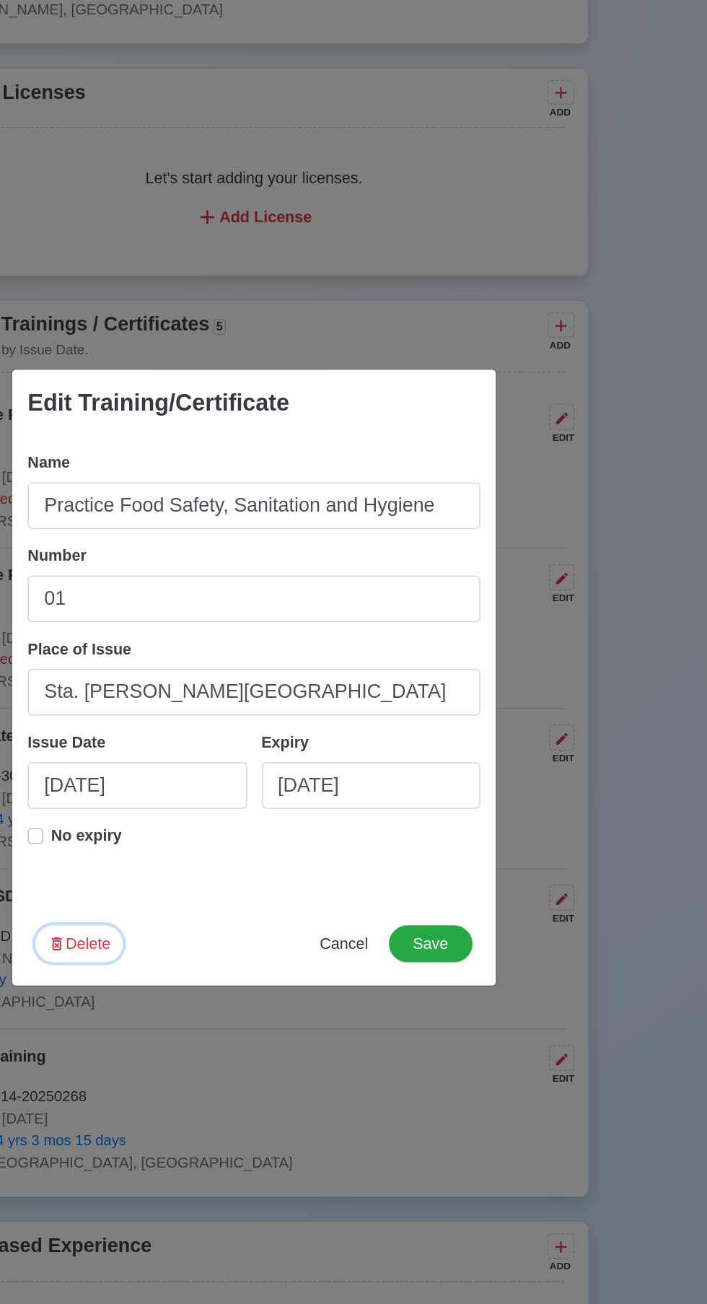
click at [224, 857] on button "Delete" at bounding box center [223, 850] width 65 height 27
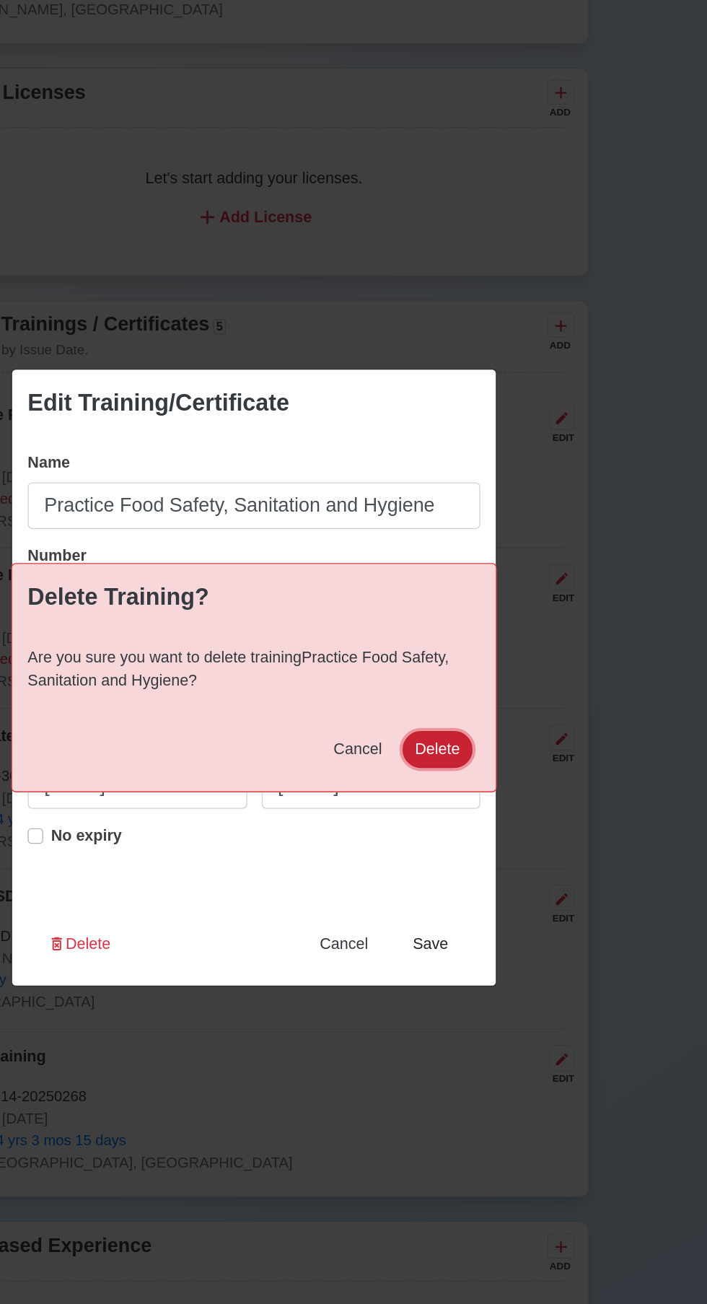
click at [494, 704] on button "Delete" at bounding box center [490, 705] width 52 height 27
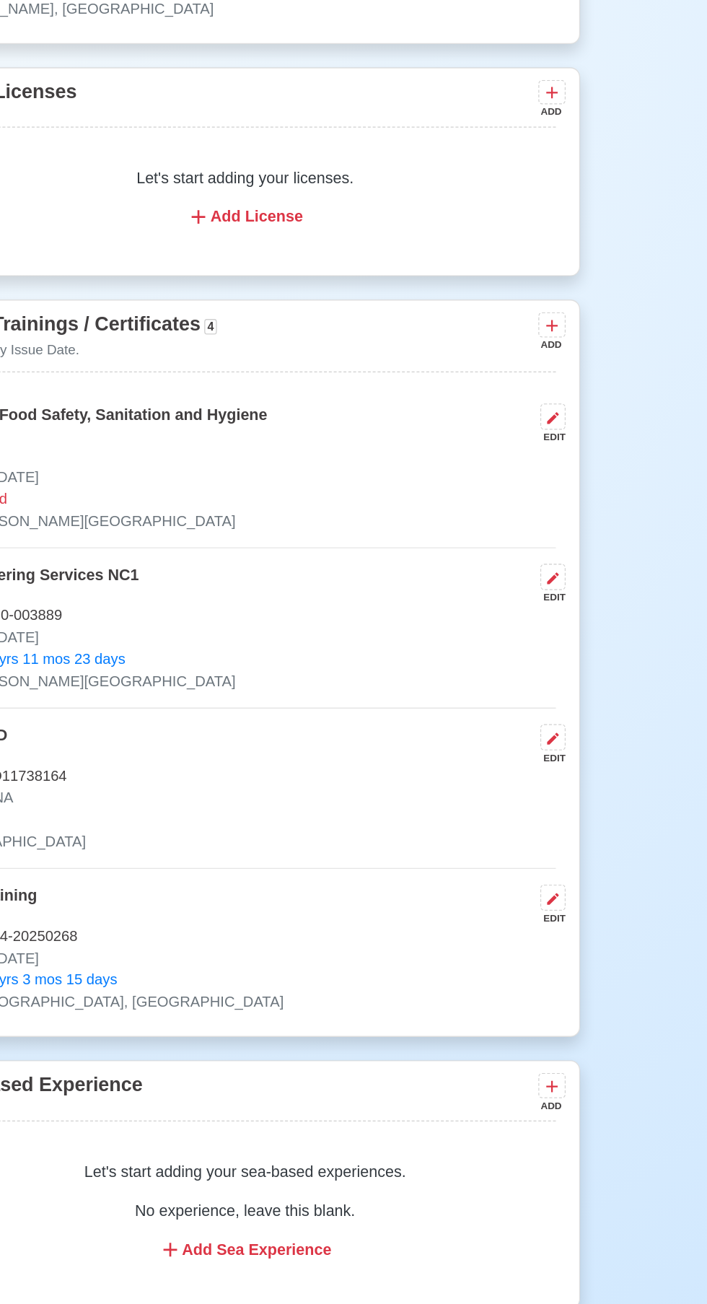
click at [582, 461] on icon at bounding box center [582, 459] width 9 height 9
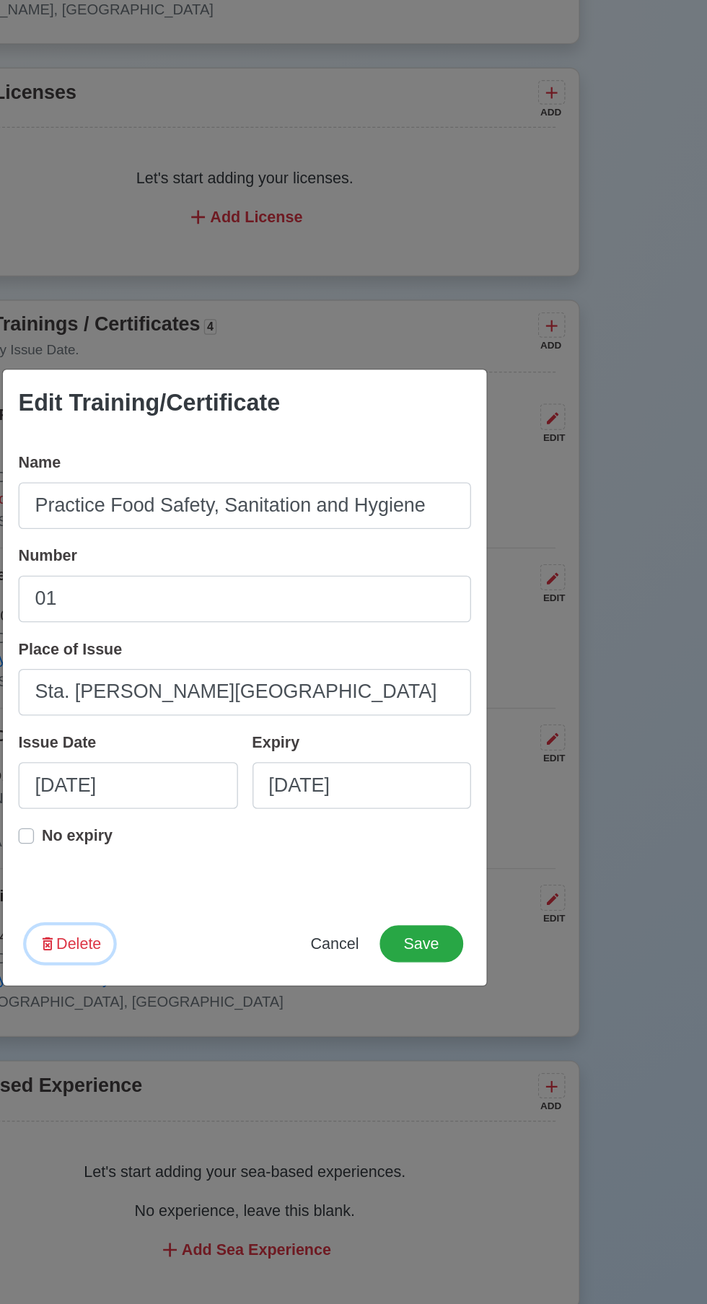
click at [230, 855] on button "Delete" at bounding box center [223, 850] width 65 height 27
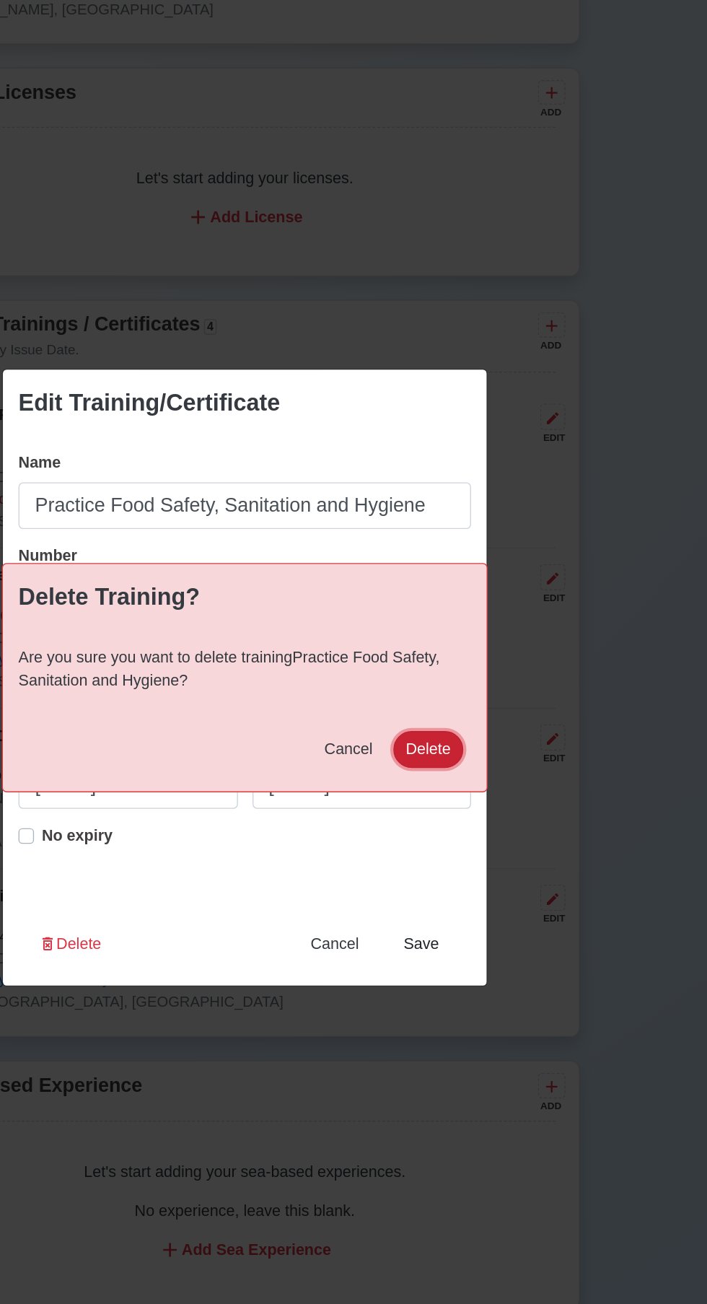
click at [494, 701] on button "Delete" at bounding box center [490, 705] width 52 height 27
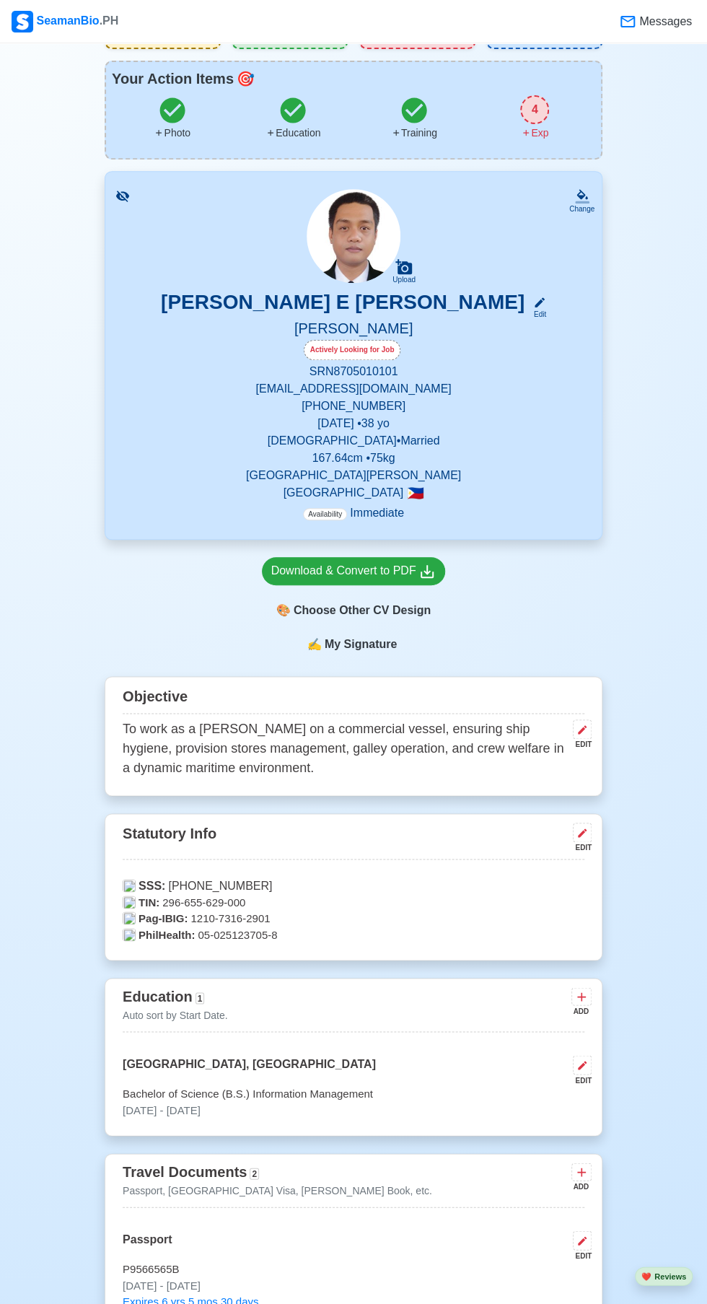
scroll to position [0, 0]
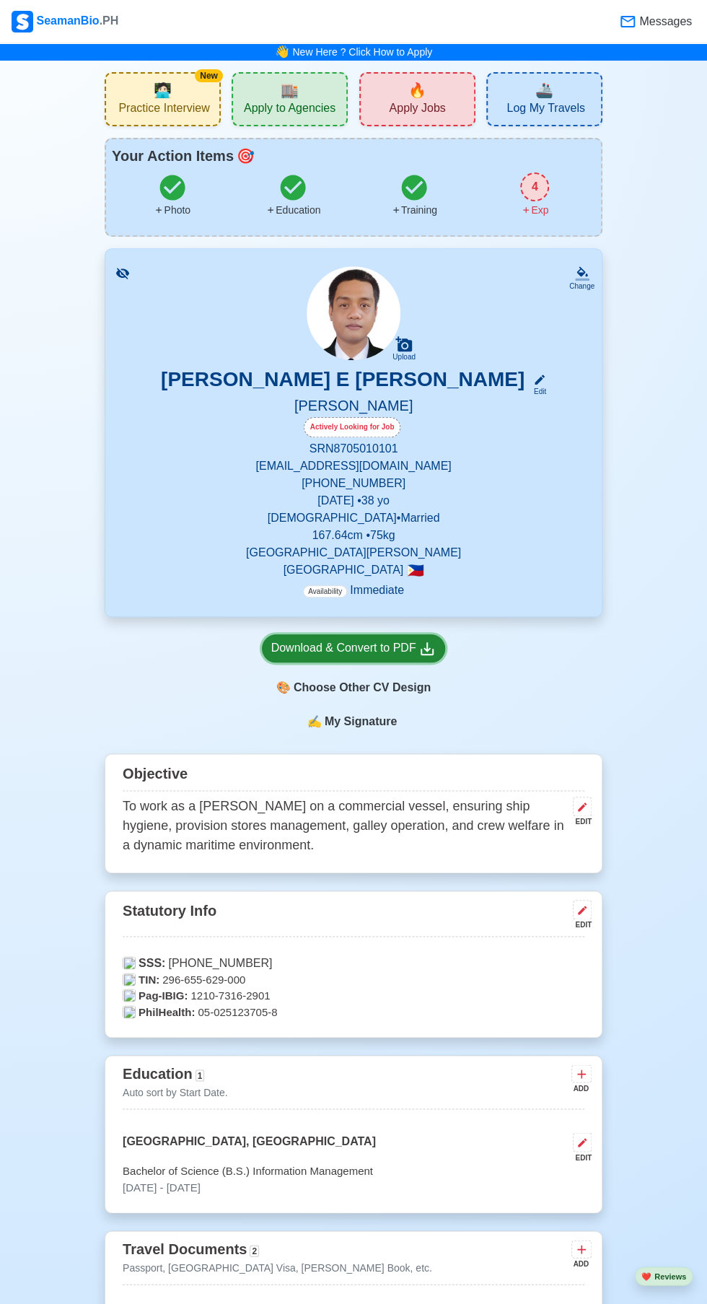
click at [317, 649] on div "Download & Convert to PDF" at bounding box center [353, 649] width 165 height 18
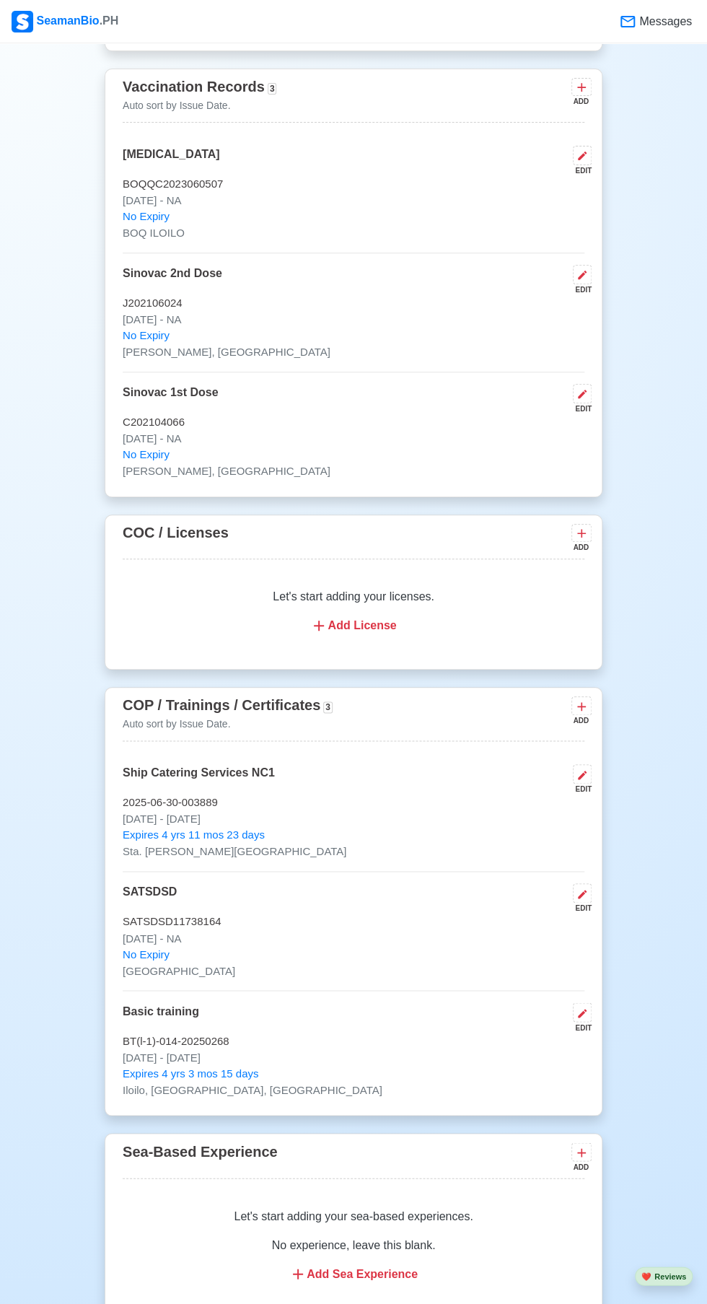
scroll to position [1518, 0]
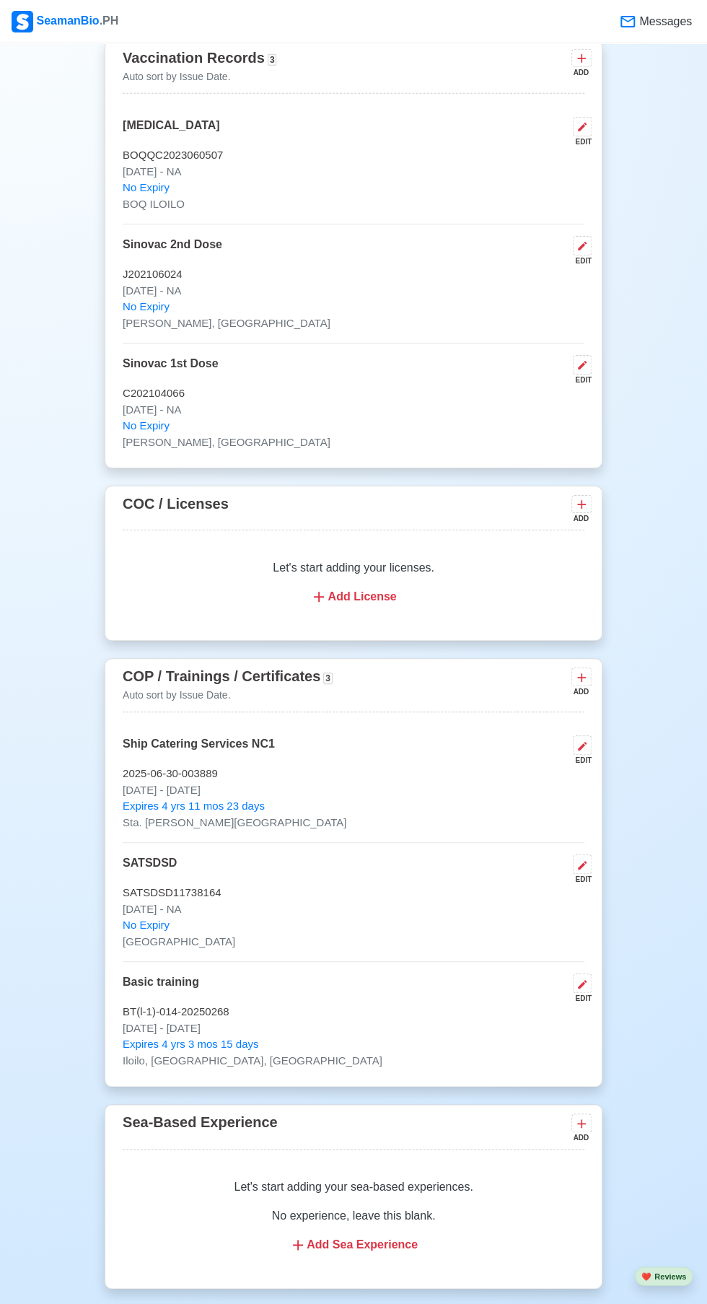
click at [390, 820] on p "Sta. [PERSON_NAME][GEOGRAPHIC_DATA]" at bounding box center [354, 823] width 462 height 17
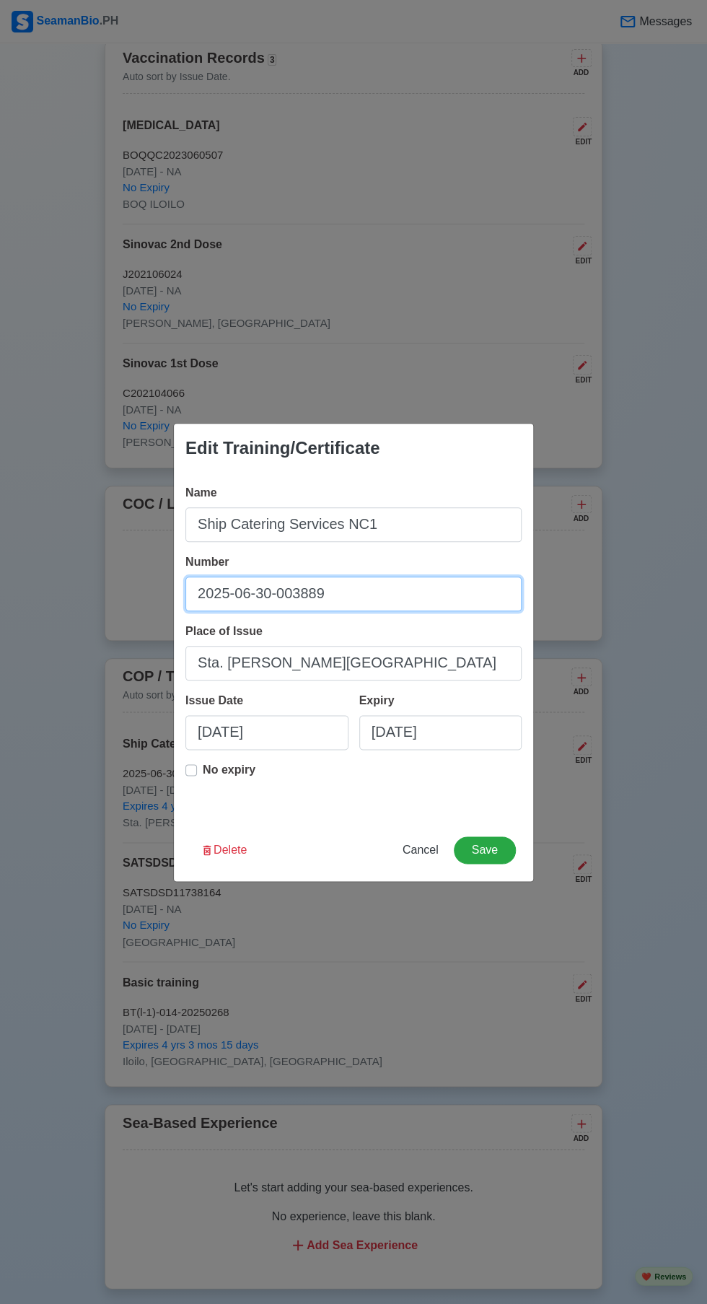
click at [347, 589] on input "2025-06-30-003889" at bounding box center [353, 594] width 336 height 35
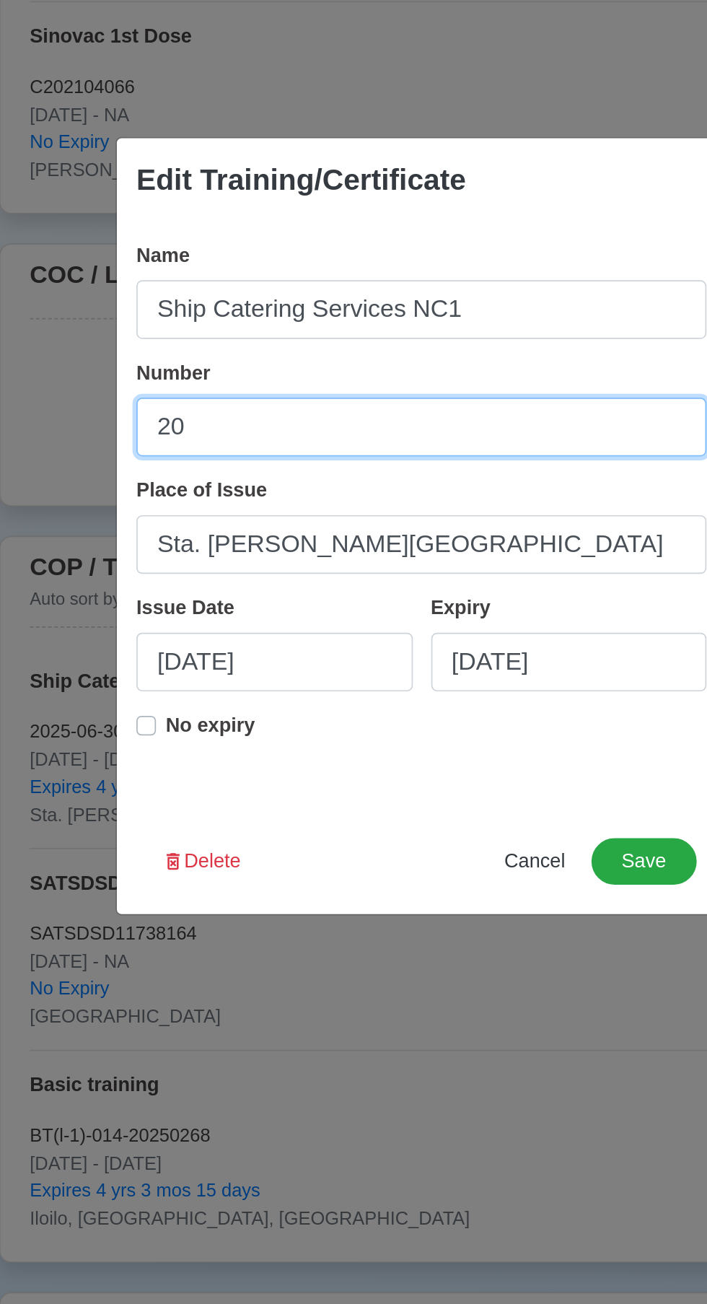
type input "2"
click at [245, 588] on input "Number" at bounding box center [353, 594] width 336 height 35
click at [339, 589] on input "25063001013062" at bounding box center [353, 594] width 336 height 35
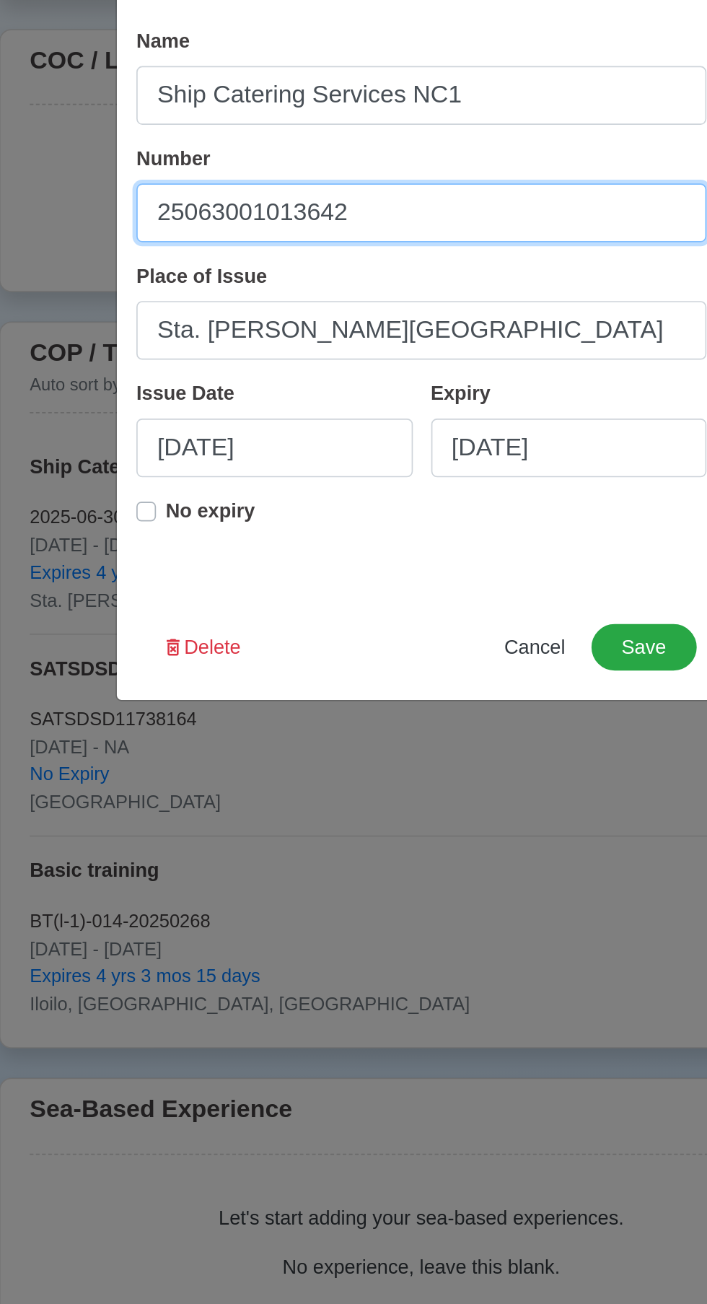
type input "25063001013642"
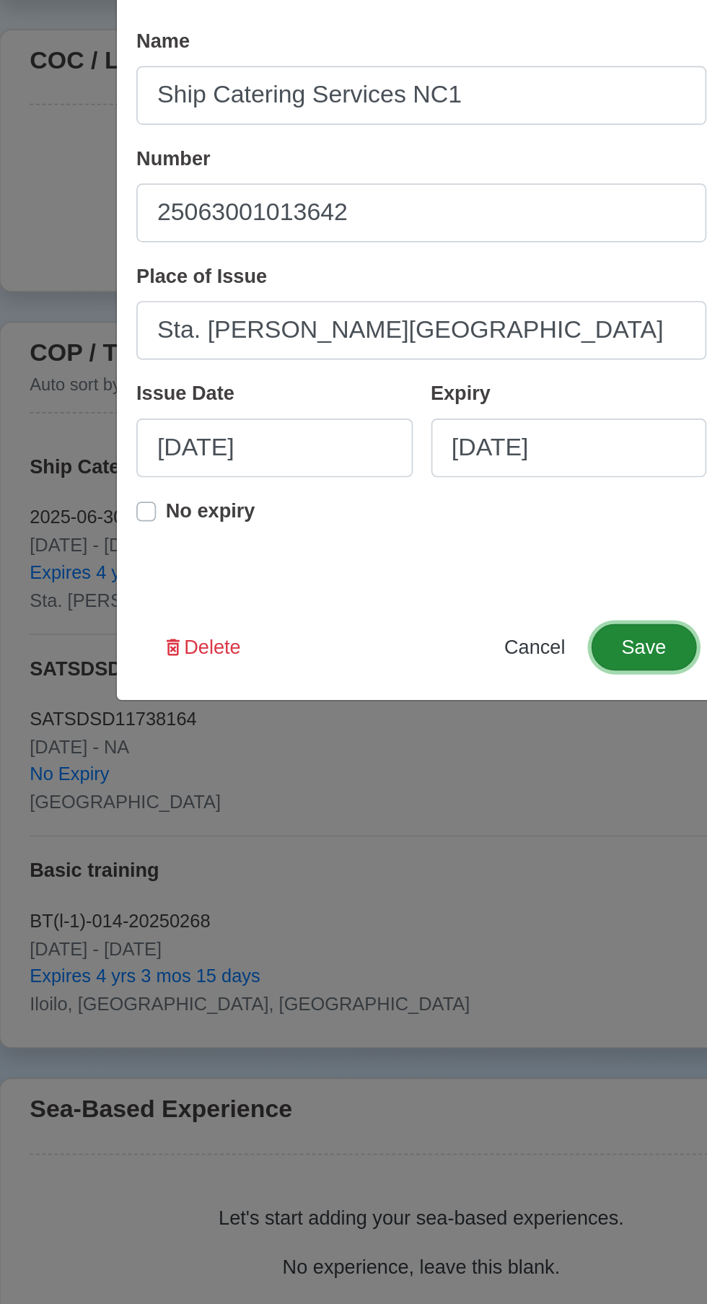
click at [489, 851] on button "Save" at bounding box center [485, 850] width 62 height 27
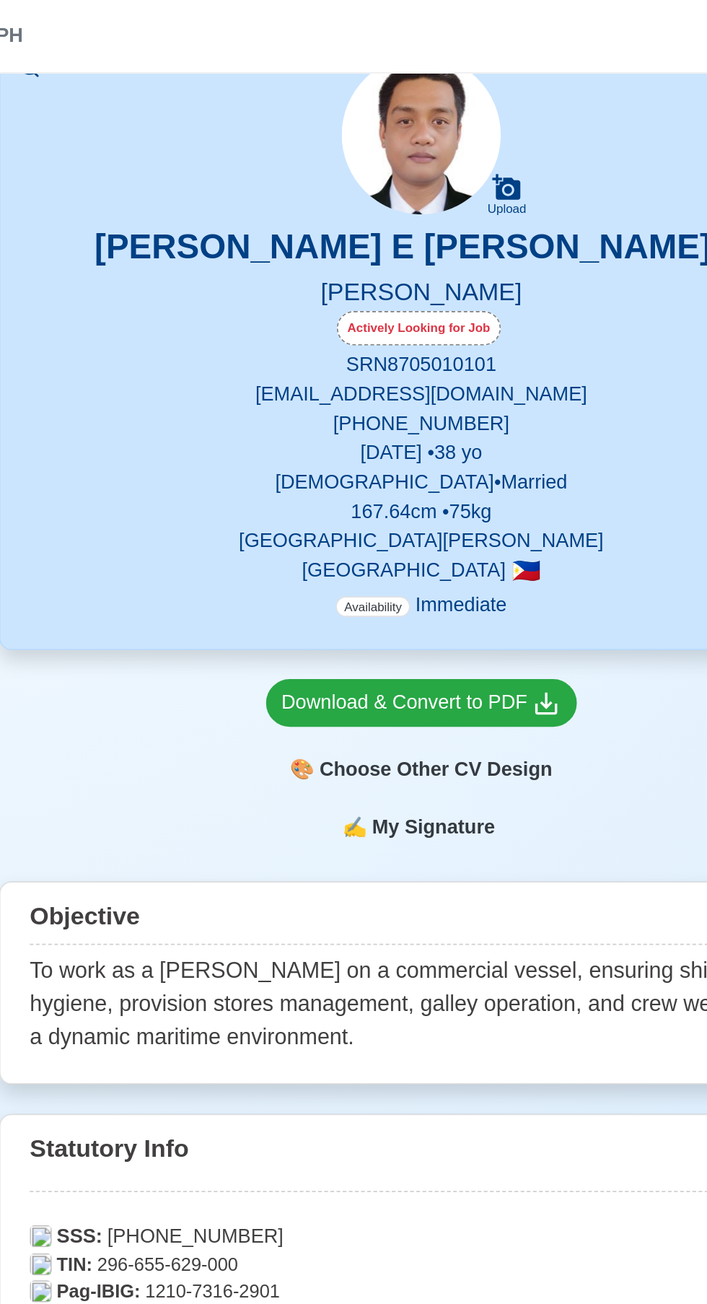
scroll to position [0, 0]
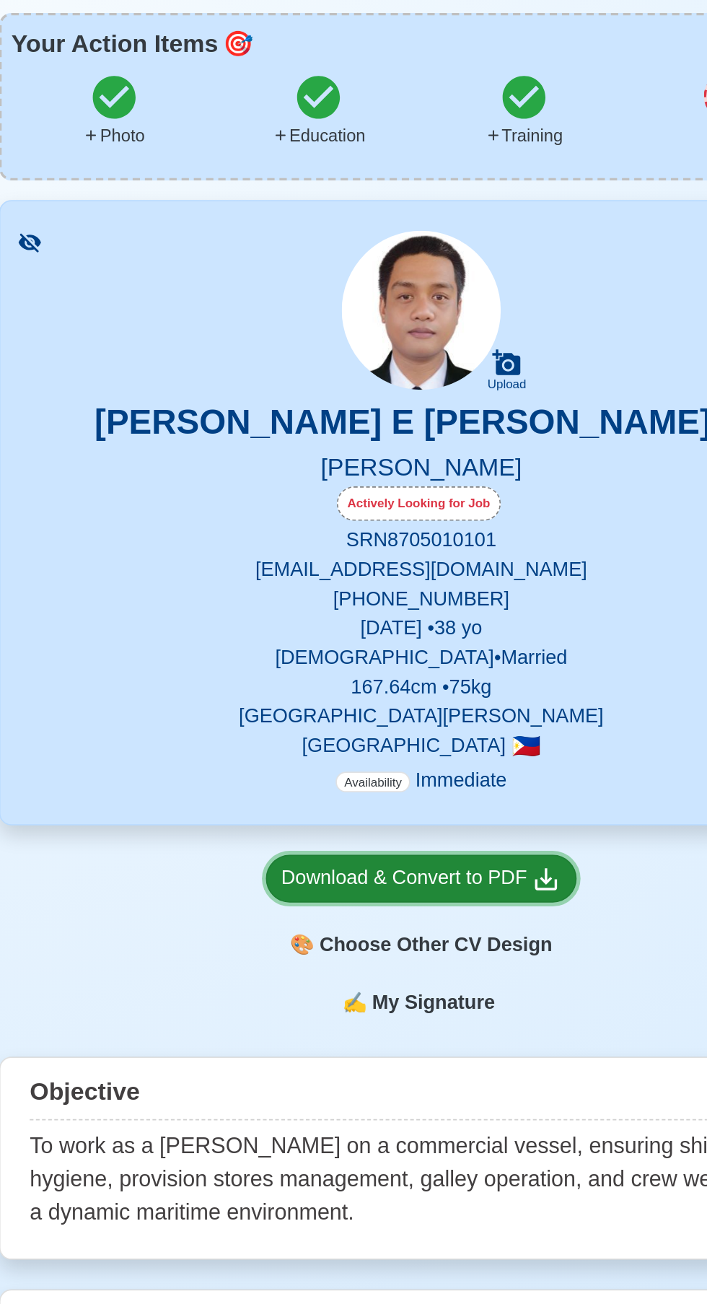
click at [316, 652] on div "Download & Convert to PDF" at bounding box center [353, 649] width 165 height 18
